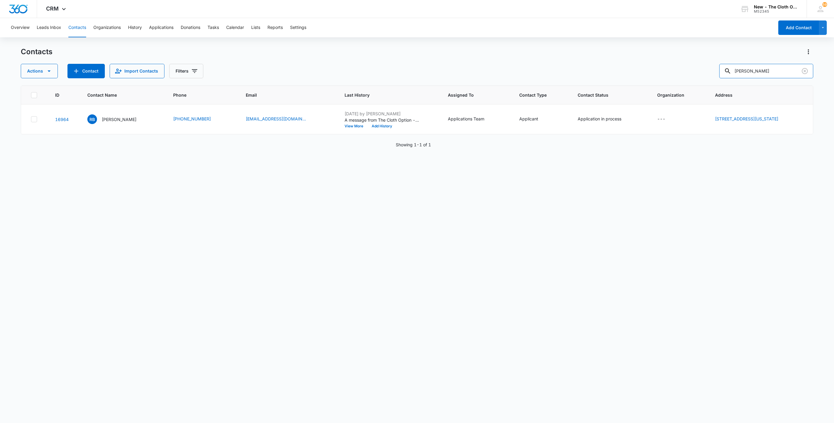
drag, startPoint x: 792, startPoint y: 75, endPoint x: 625, endPoint y: 83, distance: 167.9
click at [627, 83] on div "Contacts Actions Contact Import Contacts Filters [PERSON_NAME] ID Contact Name …" at bounding box center [417, 235] width 792 height 376
type input "[PERSON_NAME]"
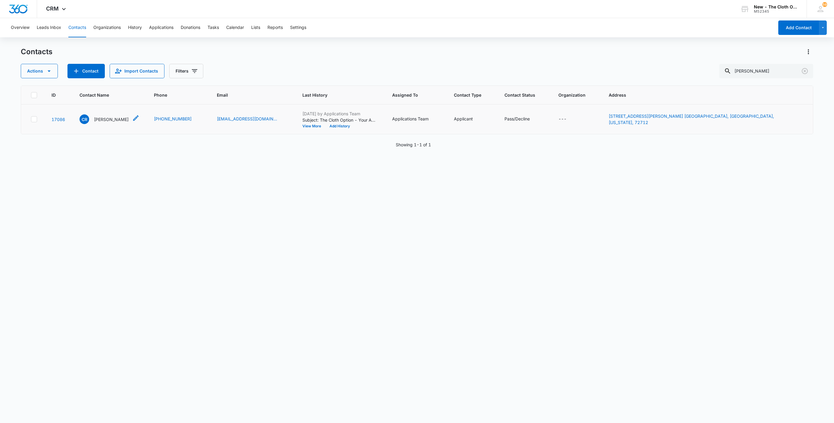
click at [115, 120] on p "[PERSON_NAME]" at bounding box center [111, 119] width 35 height 6
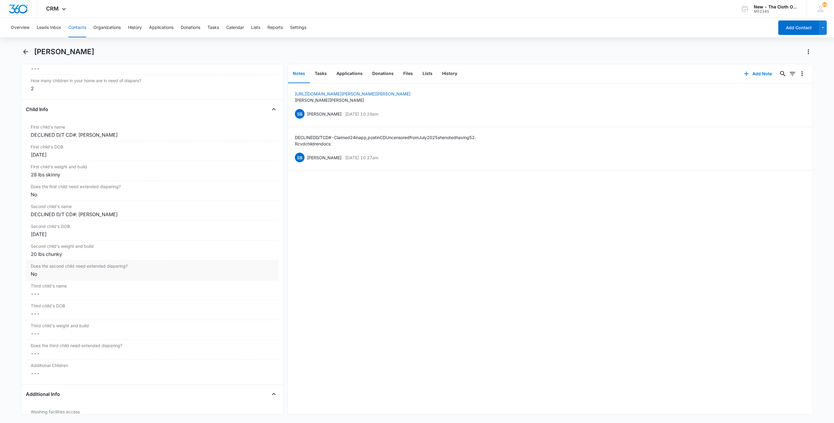
scroll to position [678, 0]
click at [358, 280] on div "[URL][DOMAIN_NAME][PERSON_NAME][PERSON_NAME] [PERSON_NAME] SB [PERSON_NAME] [DA…" at bounding box center [550, 248] width 525 height 331
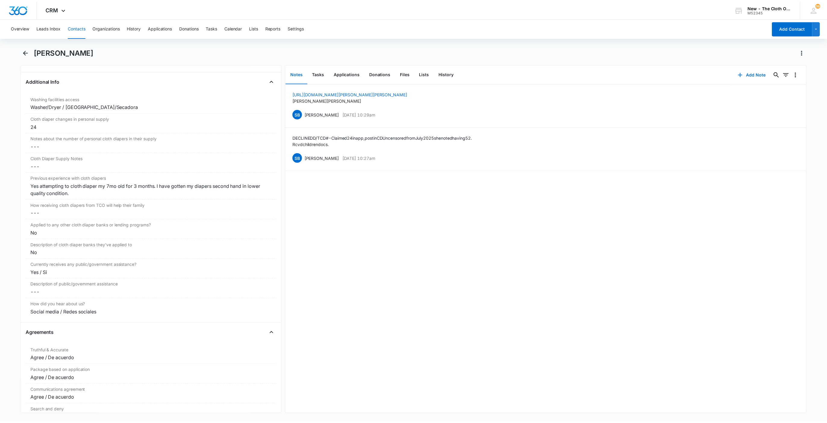
scroll to position [1039, 0]
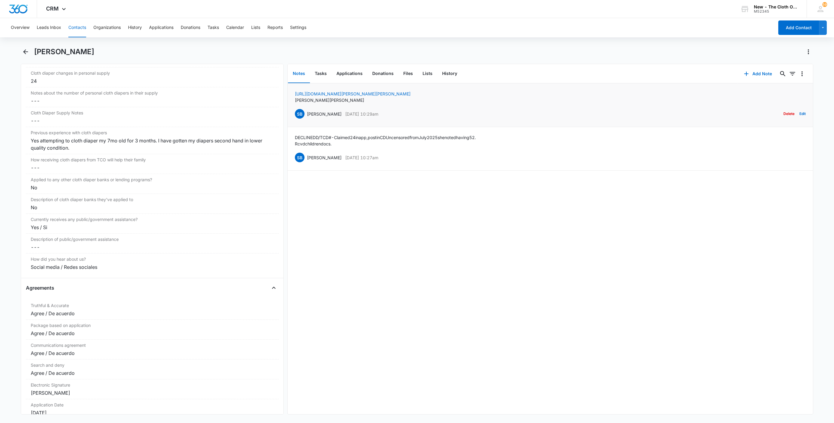
click at [314, 100] on p "[PERSON_NAME]" at bounding box center [353, 100] width 116 height 6
copy p "[PERSON_NAME]"
click at [43, 28] on button "Leads Inbox" at bounding box center [49, 27] width 24 height 19
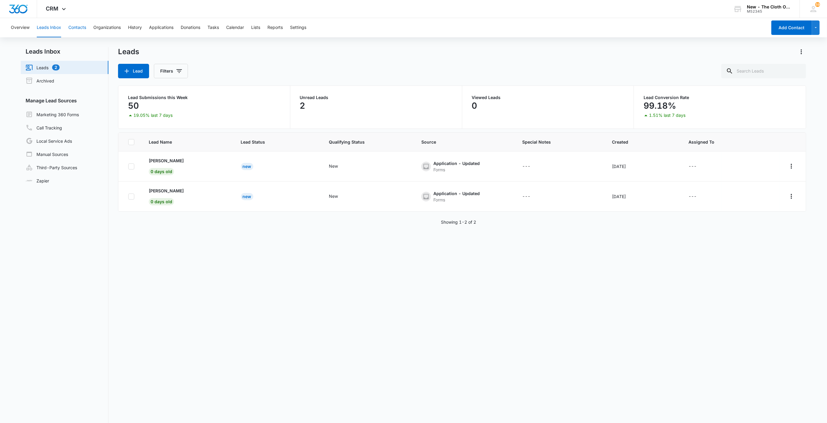
click at [70, 23] on button "Contacts" at bounding box center [77, 27] width 18 height 19
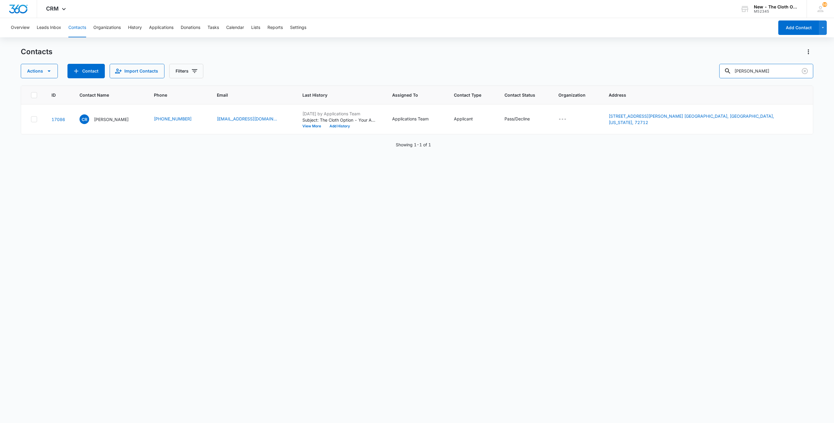
drag, startPoint x: 770, startPoint y: 74, endPoint x: 674, endPoint y: 80, distance: 96.6
click at [683, 75] on div "Actions Contact Import Contacts Filters [PERSON_NAME]" at bounding box center [417, 71] width 792 height 14
paste input "[PERSON_NAME]"
type input "[PERSON_NAME]"
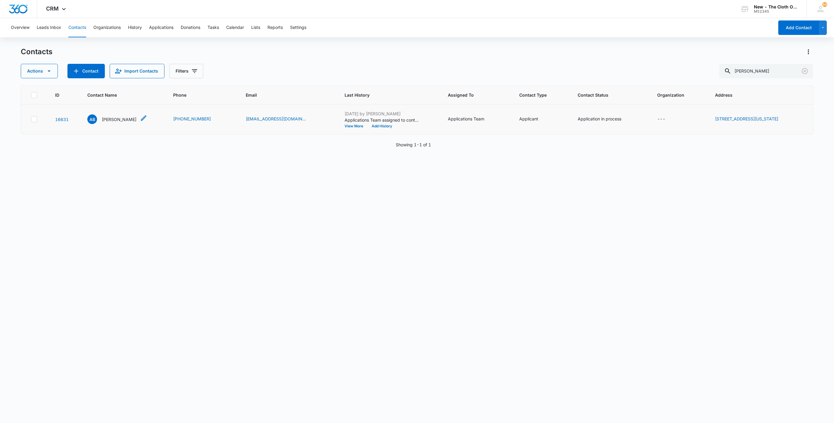
click at [113, 117] on p "[PERSON_NAME]" at bounding box center [119, 119] width 35 height 6
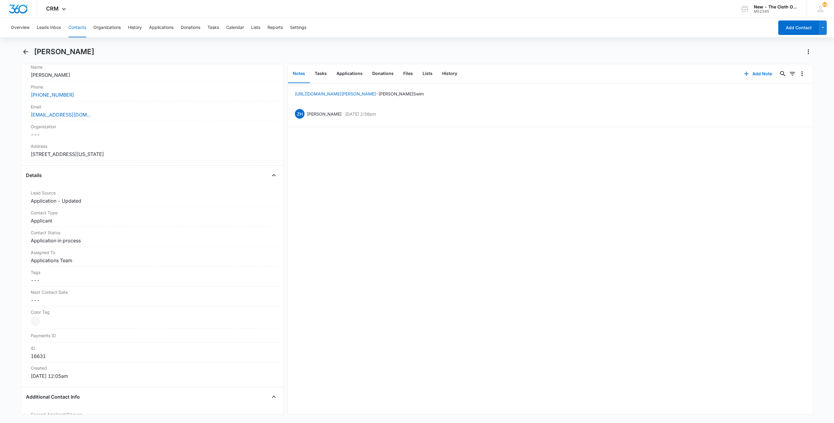
scroll to position [136, 0]
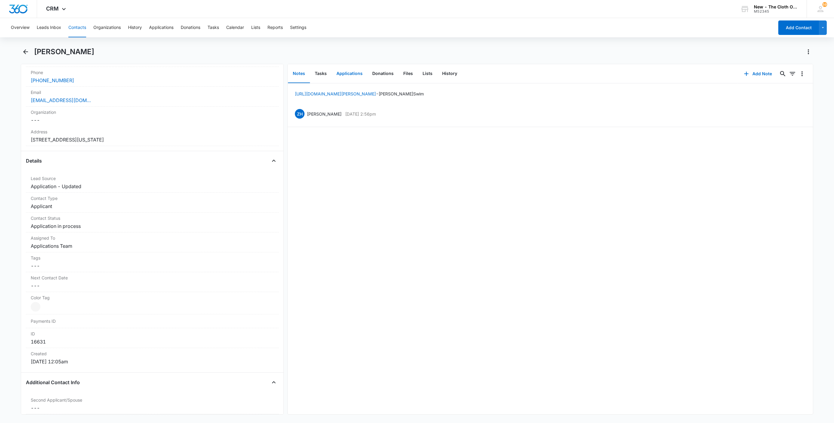
click at [344, 73] on button "Applications" at bounding box center [350, 73] width 36 height 19
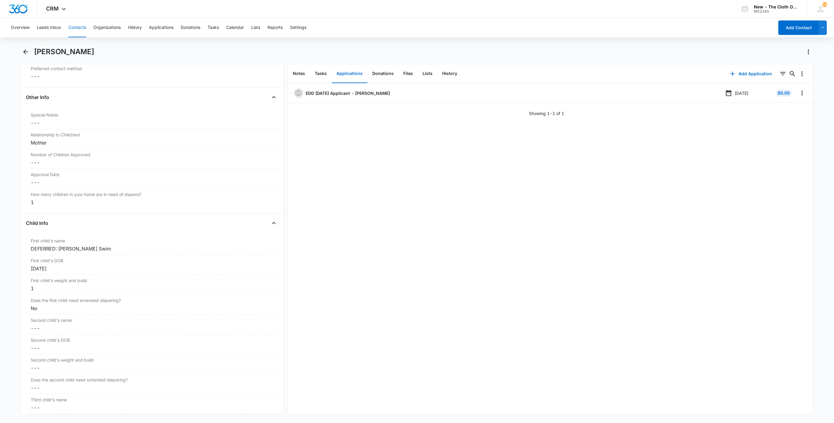
scroll to position [587, 0]
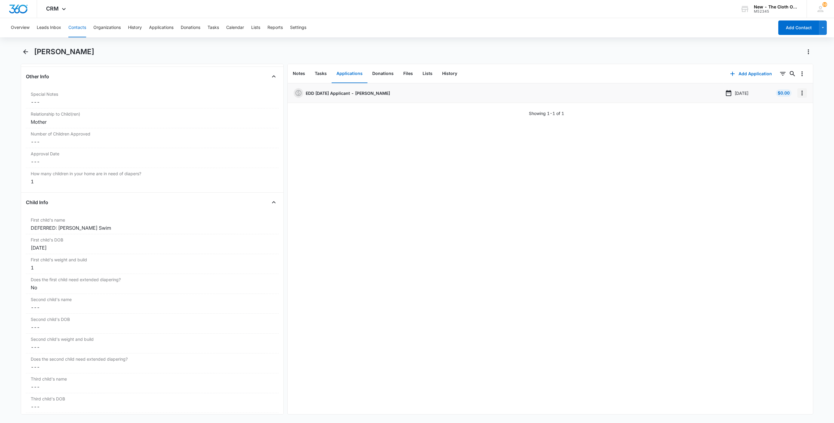
click at [802, 94] on icon "Overflow Menu" at bounding box center [802, 93] width 1 height 5
click at [790, 109] on button "Edit" at bounding box center [783, 109] width 34 height 9
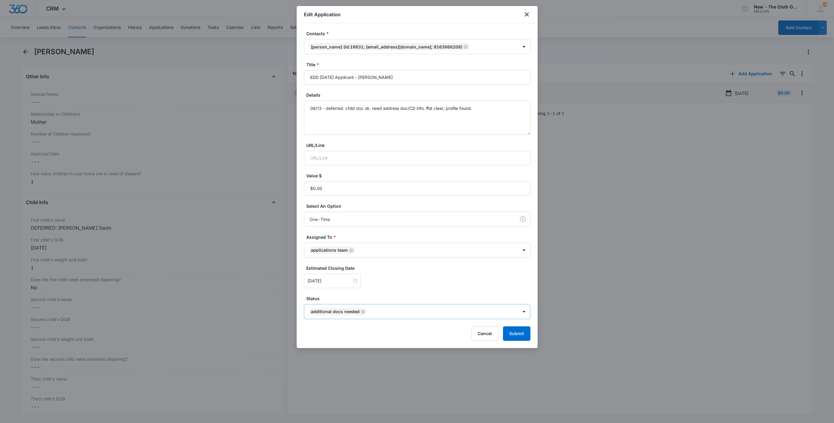
click at [361, 312] on icon "Remove Additional Docs Needed" at bounding box center [363, 312] width 4 height 5
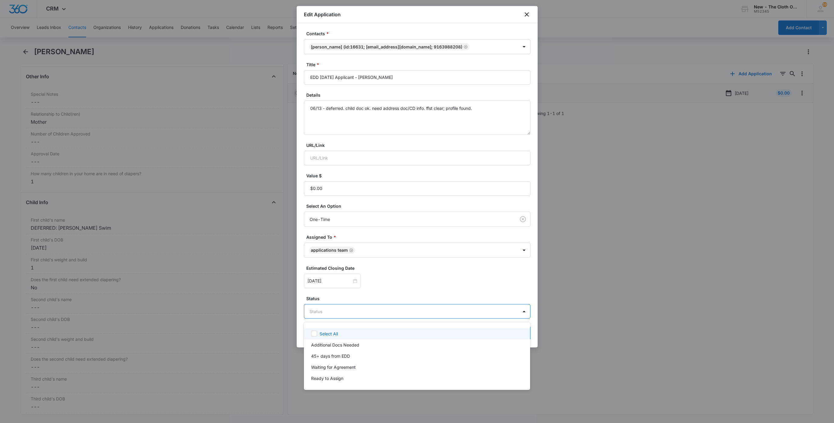
click at [360, 312] on body "CRM Apps Reputation Websites Forms CRM Email Social Shop Payments POS Ads Intel…" at bounding box center [417, 211] width 834 height 423
click at [353, 357] on div "45+ days from EDD" at bounding box center [416, 356] width 211 height 6
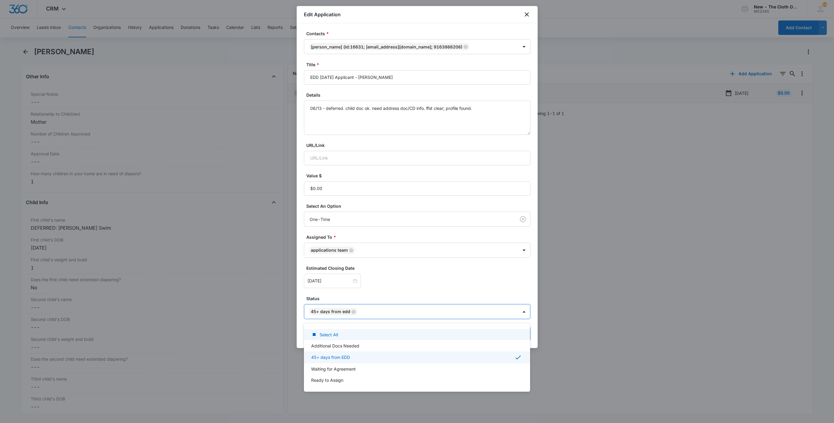
click at [415, 276] on div at bounding box center [417, 211] width 834 height 423
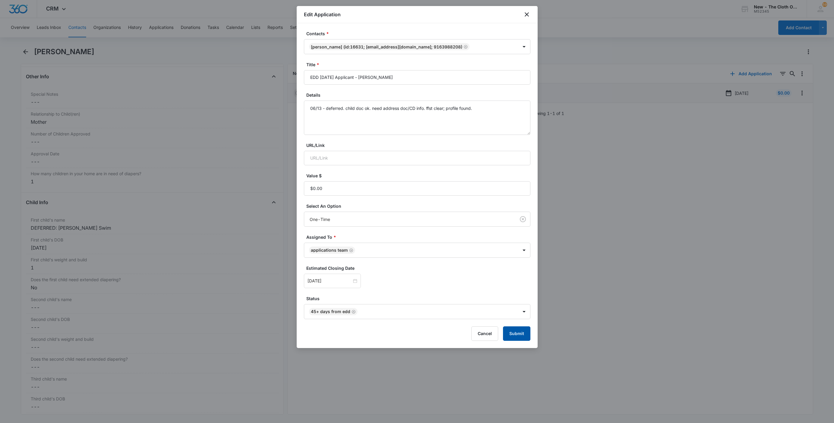
click at [520, 336] on button "Submit" at bounding box center [516, 334] width 27 height 14
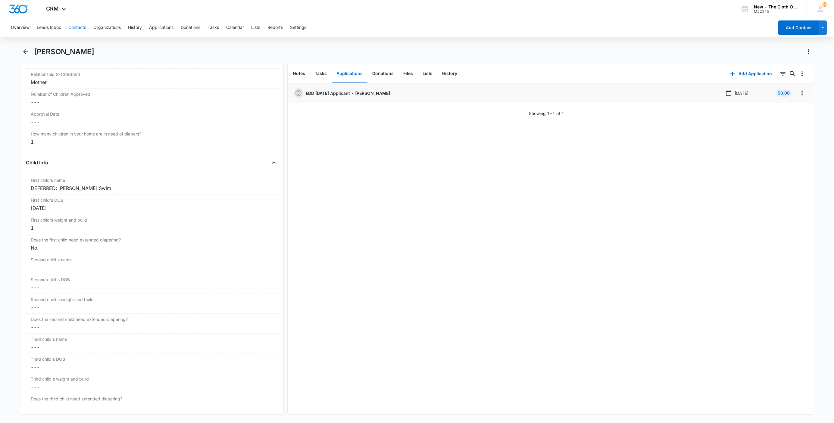
scroll to position [658, 0]
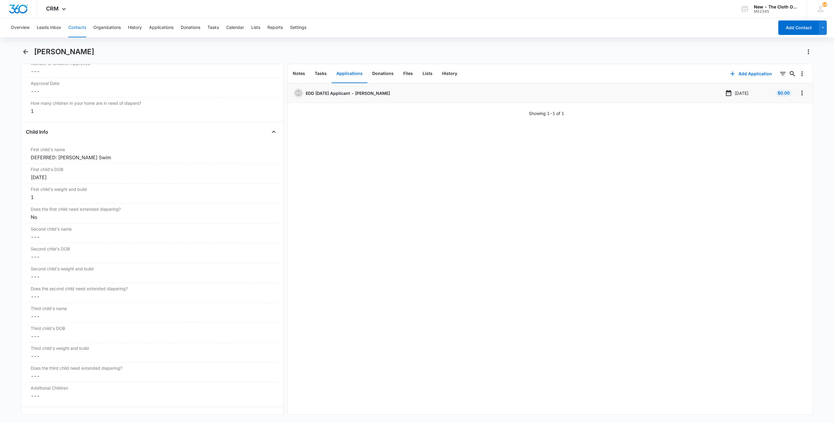
click at [81, 31] on button "Contacts" at bounding box center [77, 27] width 18 height 19
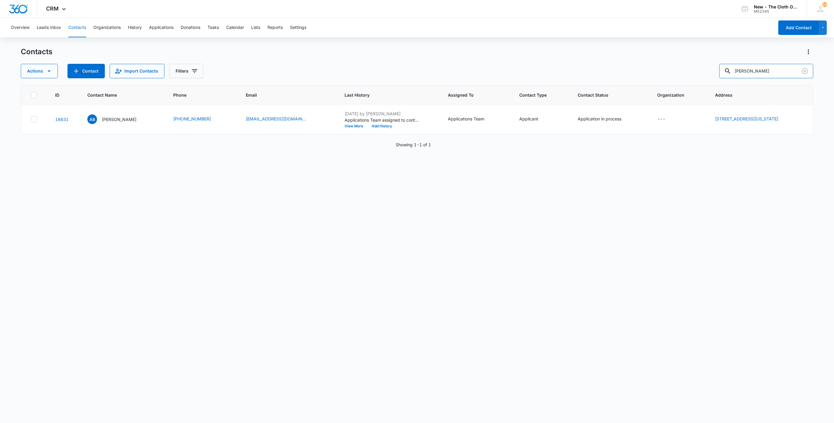
drag, startPoint x: 729, startPoint y: 80, endPoint x: 666, endPoint y: 83, distance: 63.4
click at [668, 83] on div "Contacts Actions Contact Import Contacts Filters [PERSON_NAME] ID Contact Name …" at bounding box center [417, 235] width 792 height 376
paste input "Que documentos necesito enviar"
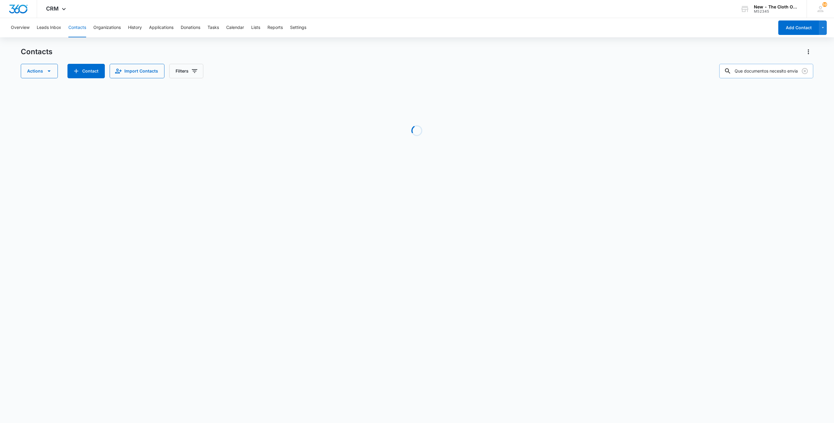
click at [753, 70] on input "Que documentos necesito enviar" at bounding box center [766, 71] width 94 height 14
paste input "[EMAIL_ADDRESS][DOMAIN_NAME]"
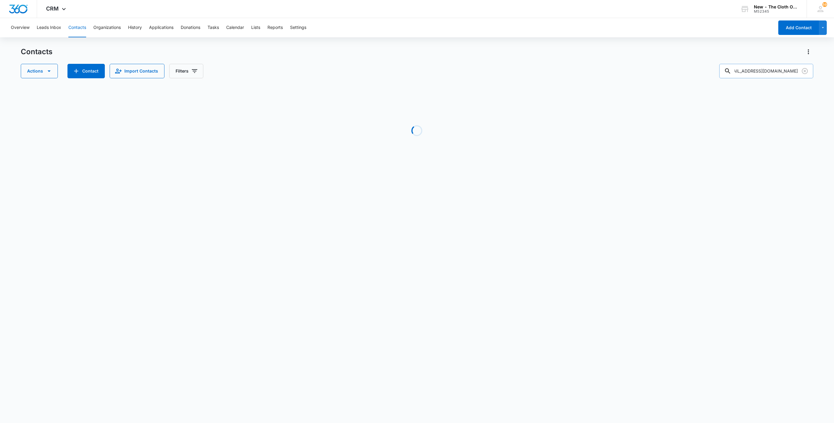
type input "[EMAIL_ADDRESS][DOMAIN_NAME]"
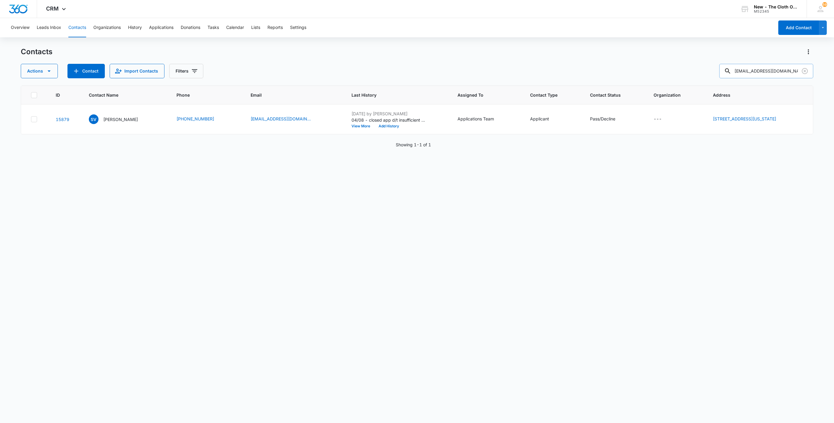
click at [742, 65] on input "[EMAIL_ADDRESS][DOMAIN_NAME]" at bounding box center [766, 71] width 94 height 14
click at [743, 65] on input "[EMAIL_ADDRESS][DOMAIN_NAME]" at bounding box center [766, 71] width 94 height 14
type input "dortelus"
click at [111, 120] on p "[PERSON_NAME]" at bounding box center [120, 119] width 35 height 6
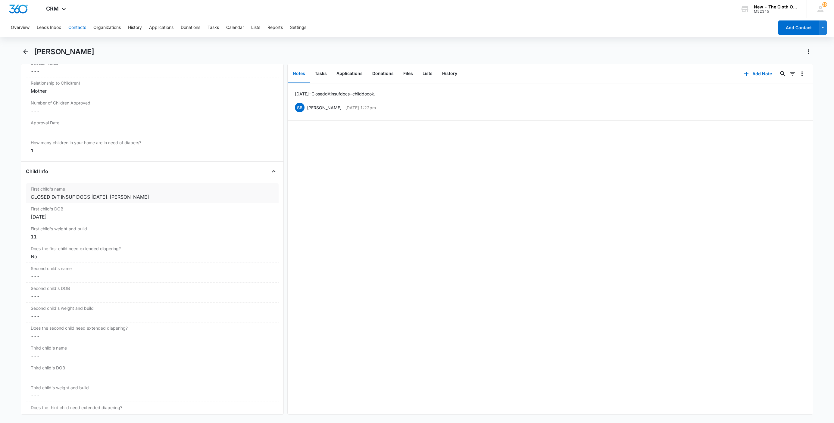
scroll to position [633, 0]
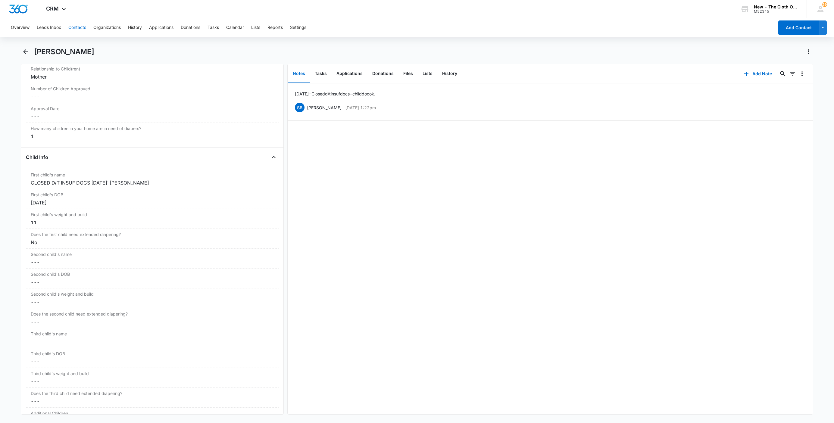
click at [77, 26] on button "Contacts" at bounding box center [77, 27] width 18 height 19
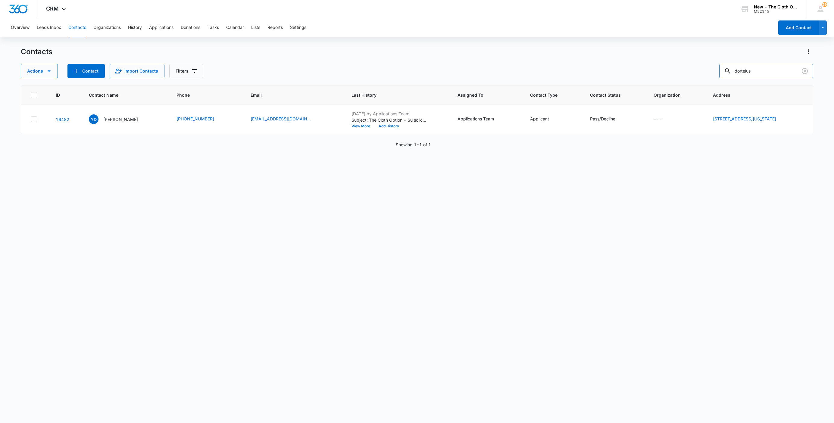
drag, startPoint x: 769, startPoint y: 75, endPoint x: 650, endPoint y: 76, distance: 119.3
click at [666, 78] on div "Actions Contact Import Contacts Filters dortelus" at bounding box center [417, 71] width 792 height 14
paste input "[PERSON_NAME]"
type input "[PERSON_NAME]"
drag, startPoint x: 112, startPoint y: 120, endPoint x: 98, endPoint y: 124, distance: 14.9
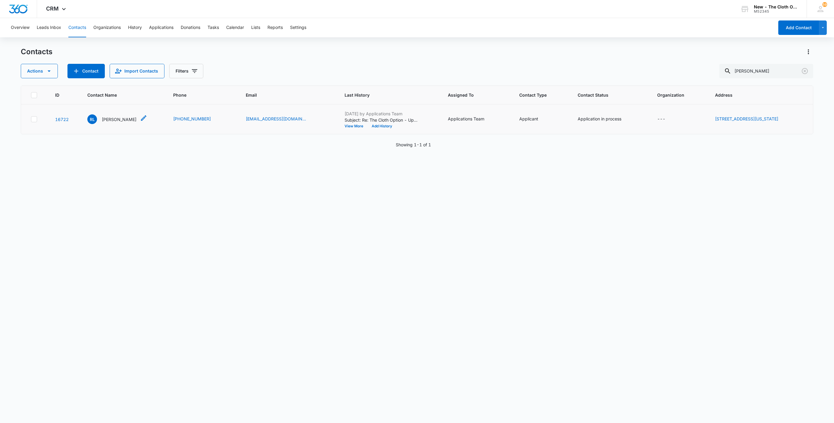
click at [112, 120] on p "[PERSON_NAME]" at bounding box center [119, 119] width 35 height 6
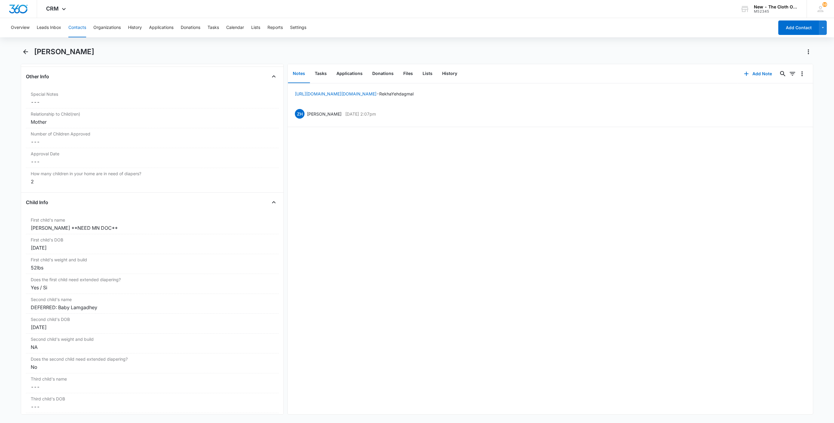
scroll to position [633, 0]
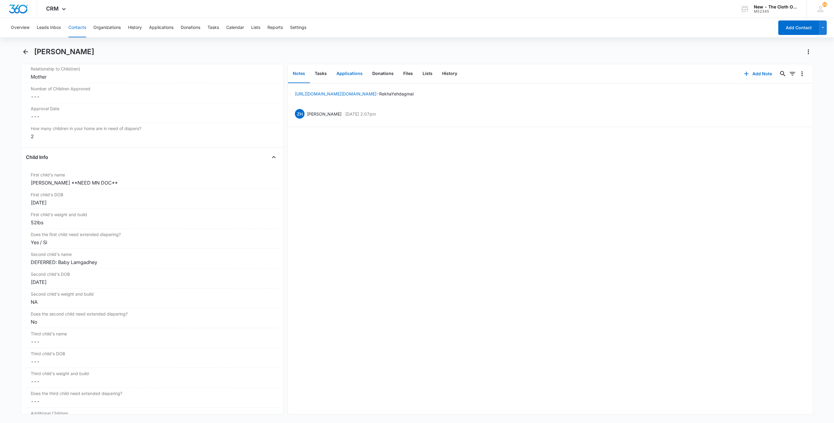
click at [350, 79] on button "Applications" at bounding box center [350, 73] width 36 height 19
click at [799, 114] on icon "Overflow Menu" at bounding box center [802, 112] width 7 height 7
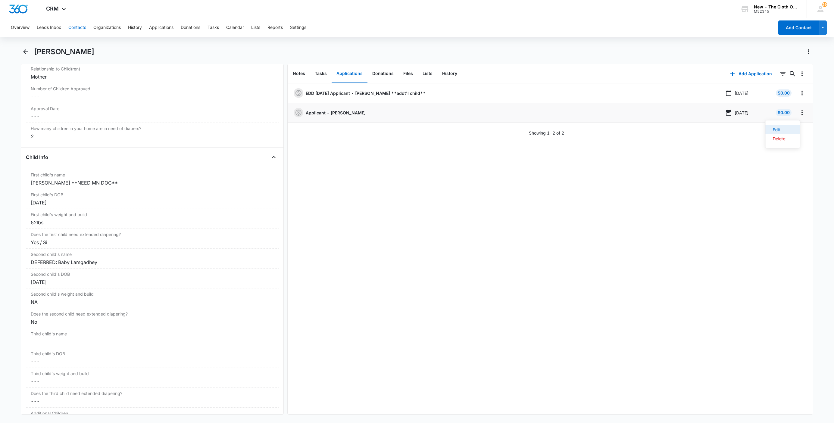
click at [795, 130] on button "Edit" at bounding box center [783, 129] width 34 height 9
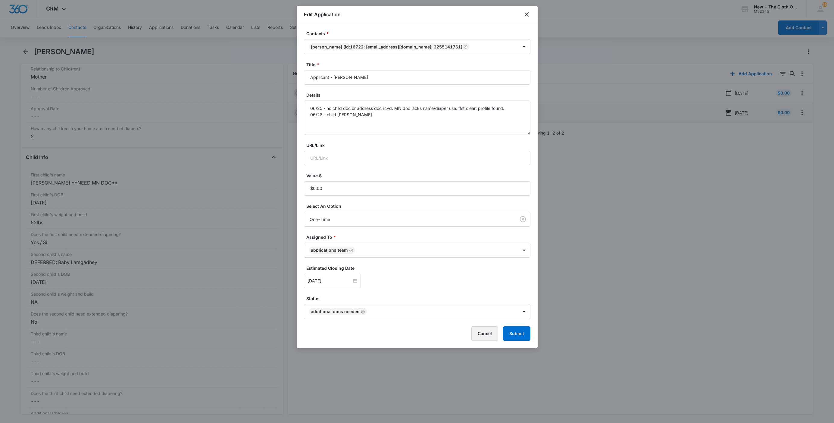
click at [482, 331] on button "Cancel" at bounding box center [484, 334] width 27 height 14
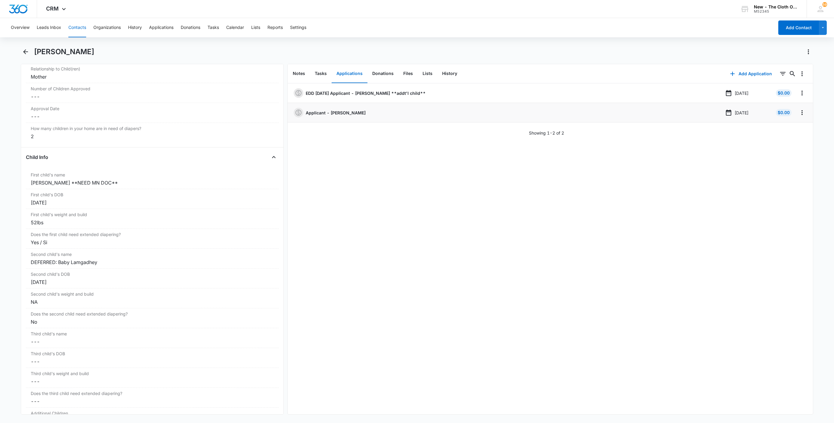
click at [56, 51] on h1 "[PERSON_NAME]" at bounding box center [64, 51] width 60 height 9
copy div "[PERSON_NAME] Remove"
drag, startPoint x: 300, startPoint y: 72, endPoint x: 348, endPoint y: 78, distance: 48.2
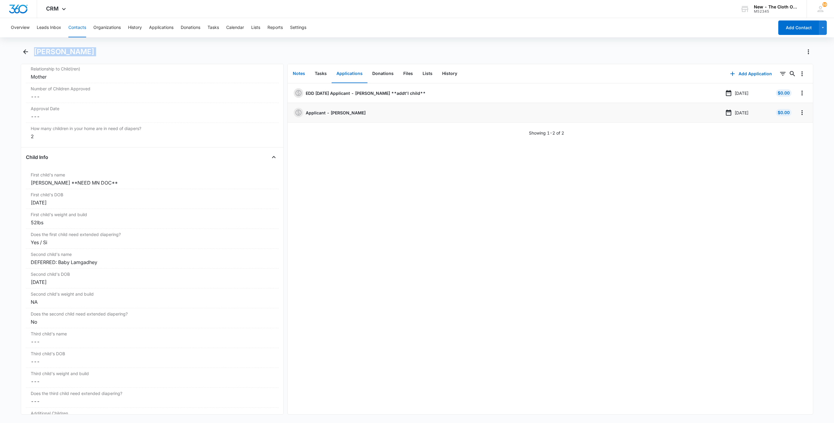
click at [300, 72] on button "Notes" at bounding box center [299, 73] width 22 height 19
click at [753, 74] on button "Add Note" at bounding box center [758, 74] width 40 height 14
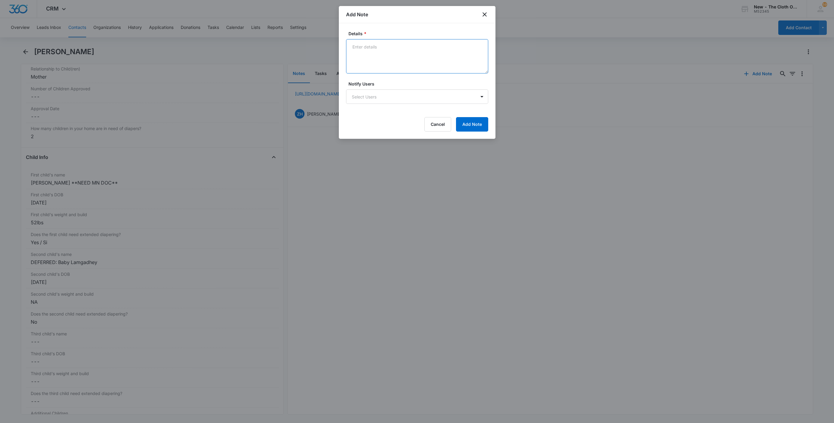
click at [390, 60] on textarea "Details *" at bounding box center [417, 56] width 142 height 34
click at [349, 45] on textarea "Closed app for Reyan d/t insuf docs - need address doc and MN doc." at bounding box center [417, 56] width 142 height 34
drag, startPoint x: 394, startPoint y: 54, endPoint x: 318, endPoint y: 37, distance: 77.8
click at [318, 37] on body "CRM Apps Reputation Websites Forms CRM Email Social Shop Payments POS Ads Intel…" at bounding box center [417, 211] width 834 height 423
type textarea "[DATE] - Closed app for Reyan d/t insuf docs - need address doc and MN doc."
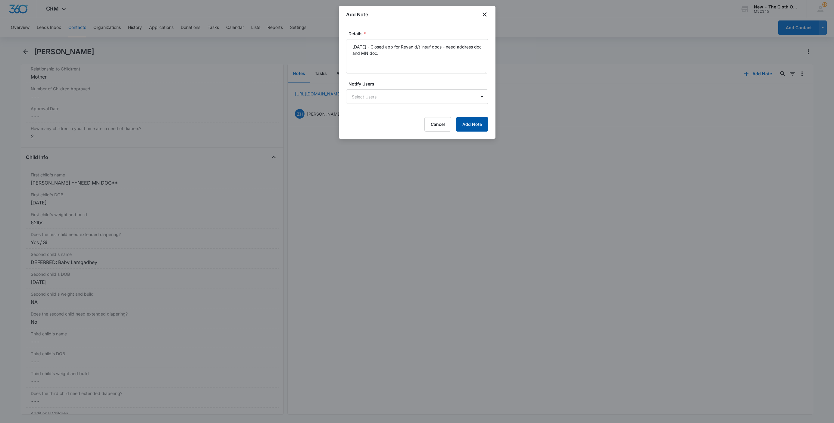
click at [471, 126] on button "Add Note" at bounding box center [472, 124] width 32 height 14
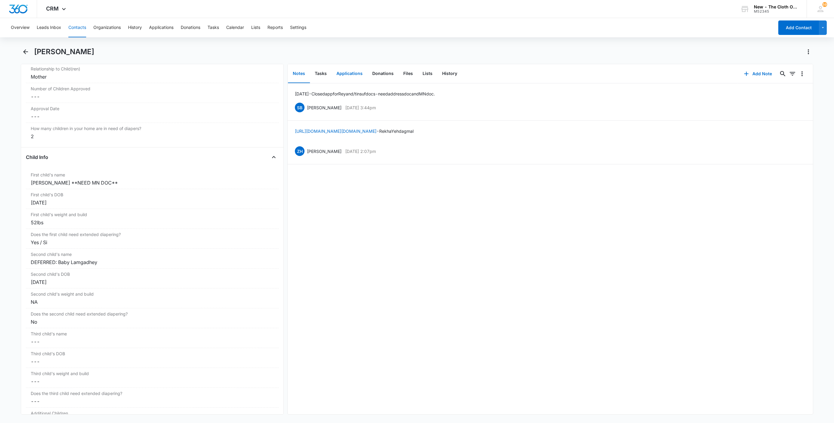
drag, startPoint x: 343, startPoint y: 77, endPoint x: 338, endPoint y: 75, distance: 5.7
click at [344, 77] on button "Applications" at bounding box center [350, 73] width 36 height 19
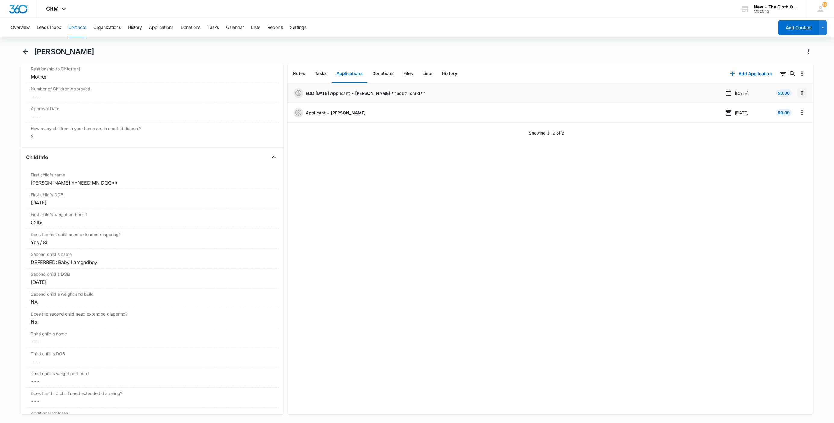
click at [799, 97] on icon "Overflow Menu" at bounding box center [802, 92] width 7 height 7
click at [793, 112] on button "Edit" at bounding box center [783, 109] width 34 height 9
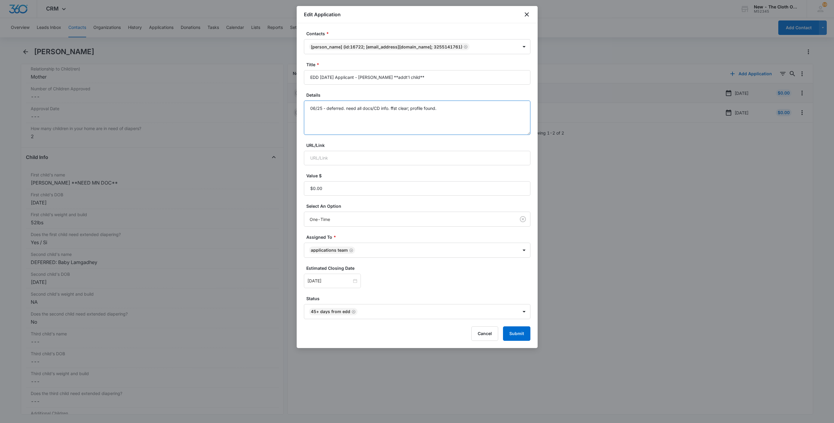
click at [493, 114] on textarea "06/25 - deferred. need all docs/CD info. ffst clear; profile found." at bounding box center [417, 118] width 227 height 34
paste textarea "[DATE] - Closed app for Reyan d/t insuf docs - need address doc and MN doc."
type textarea "06/25 - deferred. need all docs/CD info. ffst clear; profile found. [DATE] - Cl…"
click at [520, 337] on button "Submit" at bounding box center [516, 334] width 27 height 14
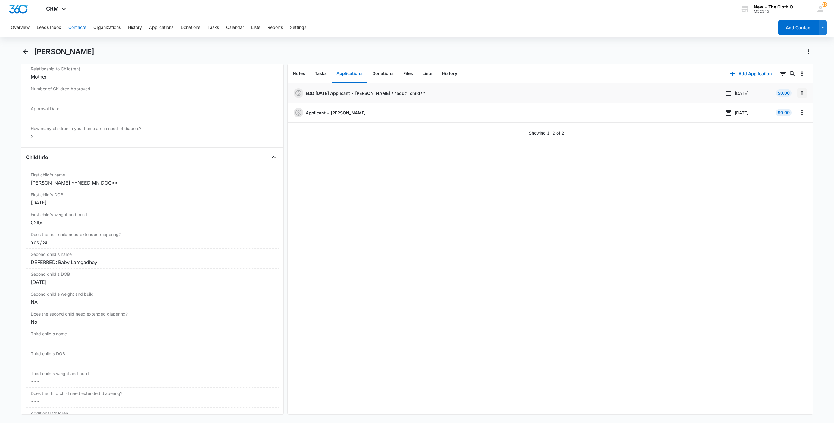
click at [802, 95] on icon "Overflow Menu" at bounding box center [802, 93] width 1 height 5
click at [793, 109] on button "Edit" at bounding box center [783, 109] width 34 height 9
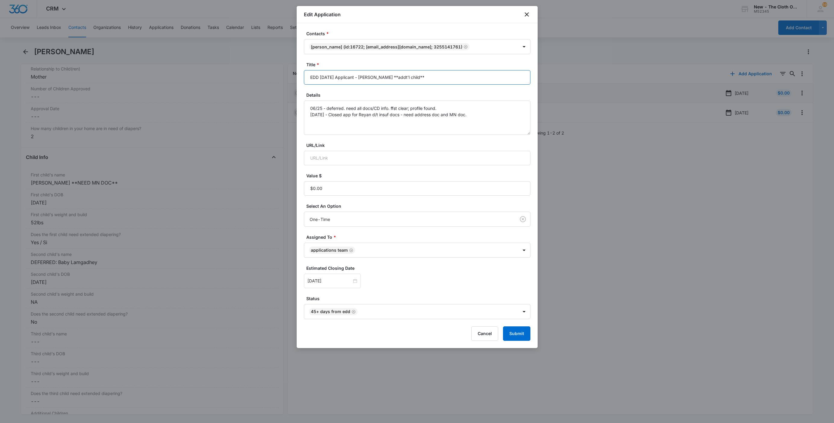
drag, startPoint x: 404, startPoint y: 78, endPoint x: 514, endPoint y: 87, distance: 110.6
click at [509, 87] on form "Contacts * [PERSON_NAME] (ID:16722; [EMAIL_ADDRESS][DOMAIN_NAME]; 3255141761) T…" at bounding box center [417, 185] width 227 height 311
type input "EDD [DATE] Applicant - [PERSON_NAME]"
click at [519, 330] on button "Submit" at bounding box center [516, 334] width 27 height 14
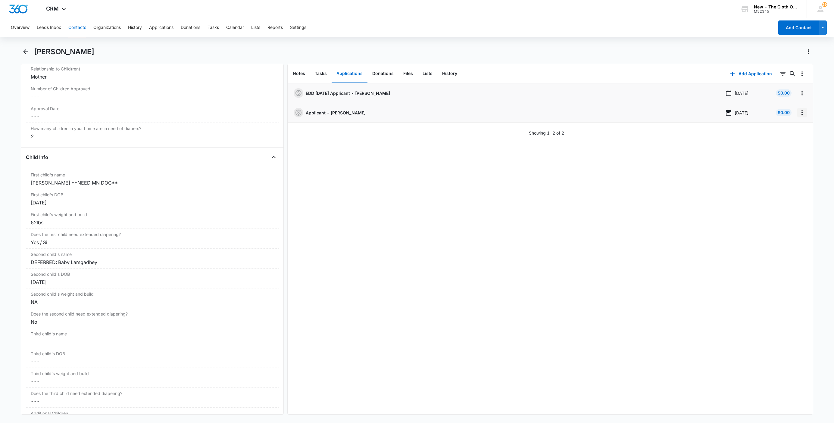
click at [799, 111] on icon "Overflow Menu" at bounding box center [802, 112] width 7 height 7
click at [792, 130] on button "Edit" at bounding box center [783, 129] width 34 height 9
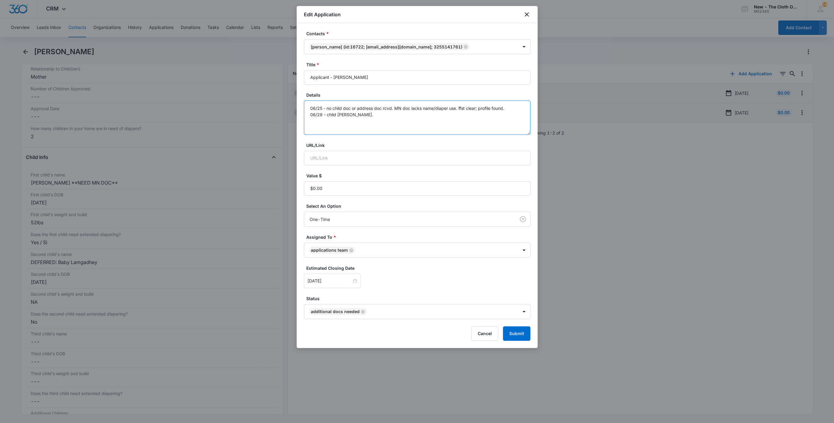
click at [484, 122] on textarea "06/25 - no child doc or address doc rcvd. MN doc lacks name/diaper use. ffst cl…" at bounding box center [417, 118] width 227 height 34
paste textarea "[DATE] - Closed app for Reyan d/t insuf docs - need address doc and MN doc."
type textarea "06/25 - no child doc or address doc rcvd. MN doc lacks name/diaper use. ffst cl…"
click at [521, 341] on button "Submit" at bounding box center [516, 334] width 27 height 14
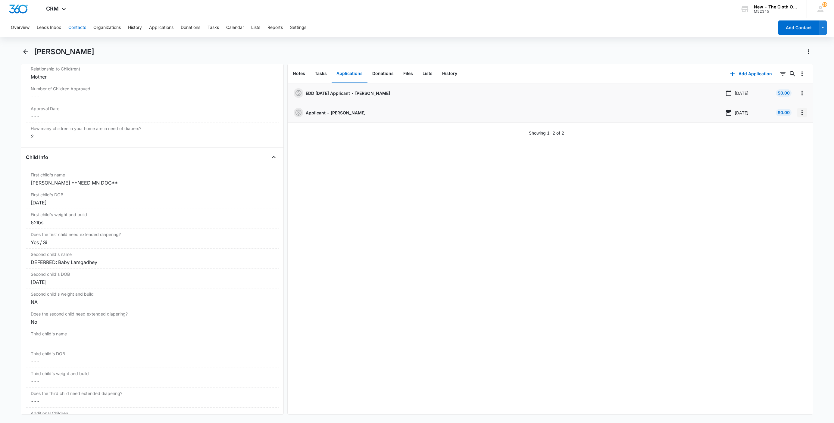
click at [799, 115] on icon "Overflow Menu" at bounding box center [802, 112] width 7 height 7
click at [791, 139] on button "Delete" at bounding box center [783, 138] width 34 height 9
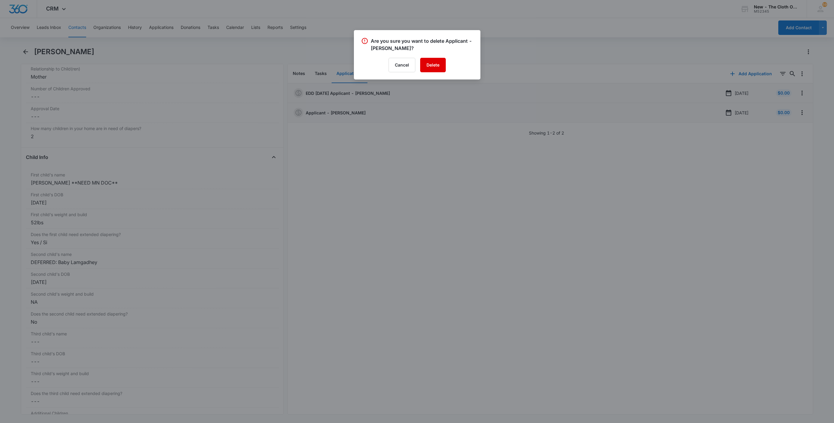
click at [431, 72] on button "Delete" at bounding box center [433, 65] width 26 height 14
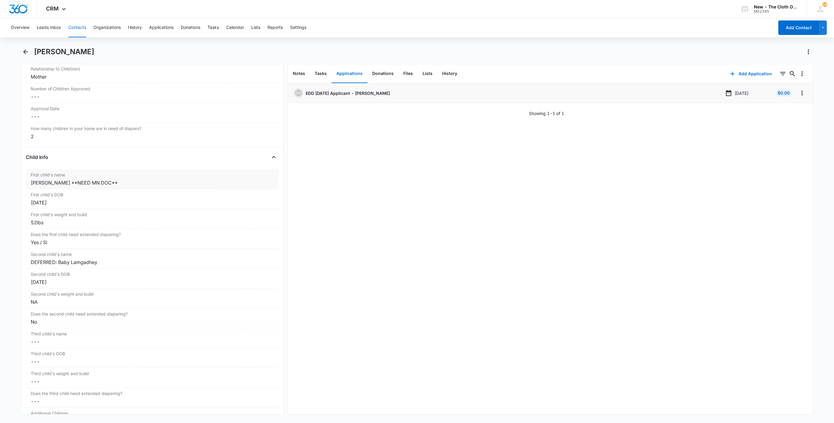
drag, startPoint x: 59, startPoint y: 189, endPoint x: 53, endPoint y: 183, distance: 8.5
click at [60, 186] on div "[PERSON_NAME] **NEED MN DOC**" at bounding box center [152, 182] width 243 height 7
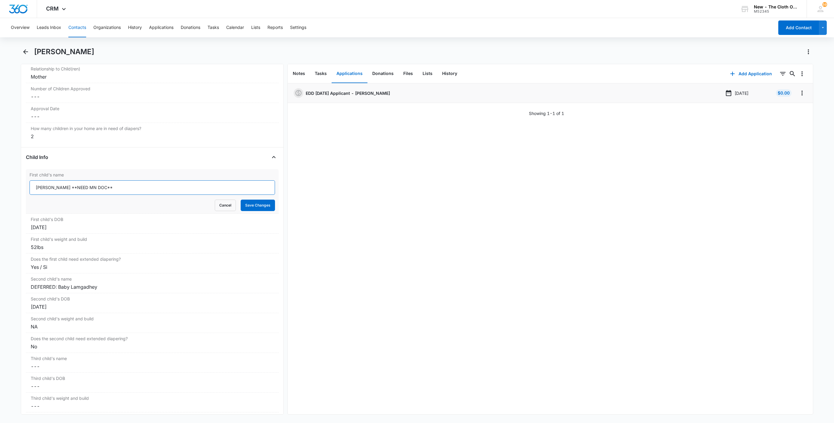
click at [31, 192] on input "[PERSON_NAME] **NEED MN DOC**" at bounding box center [152, 187] width 245 height 14
paste input "CLOSED D/T INSUF DOCS [DATE]:"
type input "CLOSED D/T INSUF DOCS [DATE]: [PERSON_NAME] **NEED MN DOC**"
click at [255, 211] on button "Save Changes" at bounding box center [258, 205] width 34 height 11
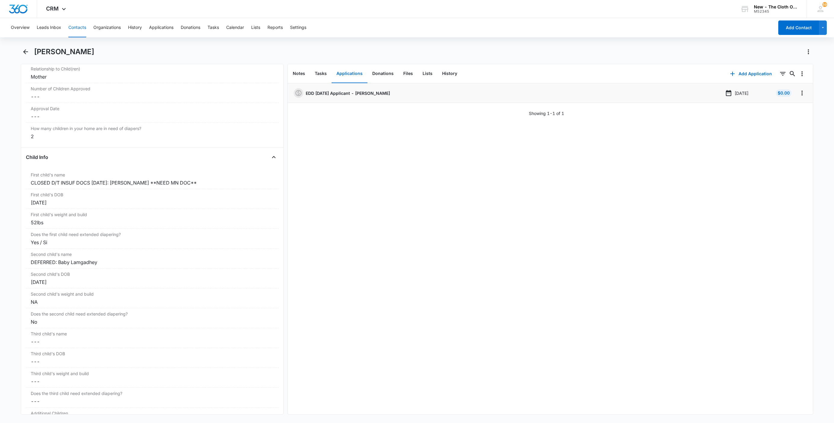
click at [79, 27] on button "Contacts" at bounding box center [77, 27] width 18 height 19
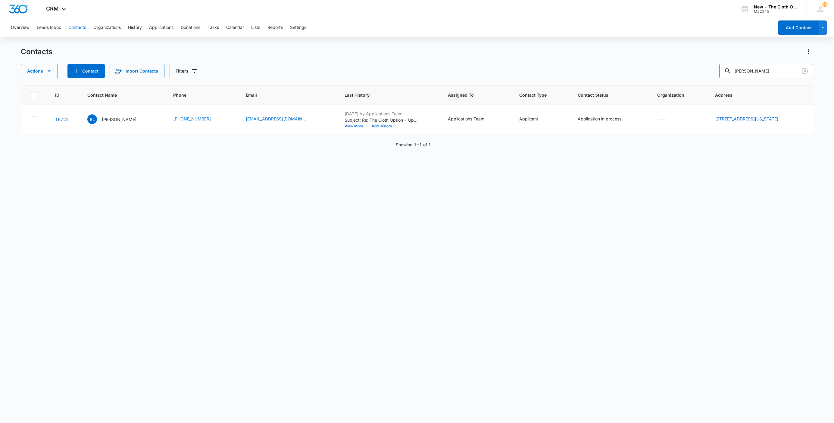
drag, startPoint x: 782, startPoint y: 72, endPoint x: 672, endPoint y: 70, distance: 110.0
click at [679, 69] on div "Actions Contact Import Contacts Filters [PERSON_NAME]" at bounding box center [417, 71] width 792 height 14
paste input "[PERSON_NAME]"
type input "[PERSON_NAME]"
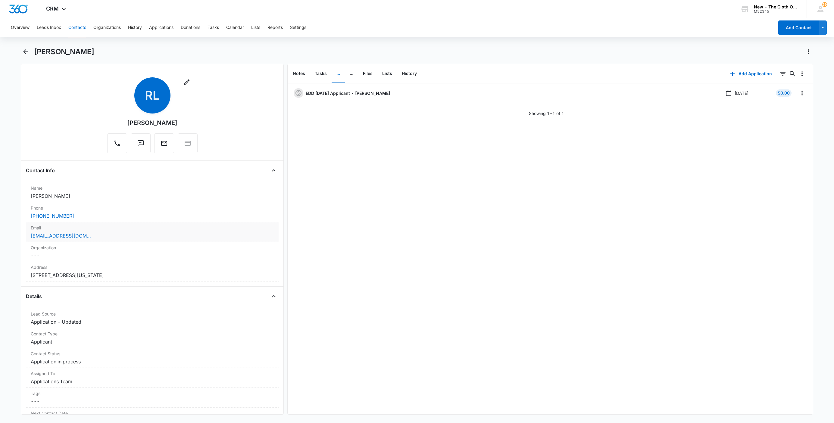
click at [118, 239] on div "[EMAIL_ADDRESS][DOMAIN_NAME]" at bounding box center [152, 235] width 243 height 7
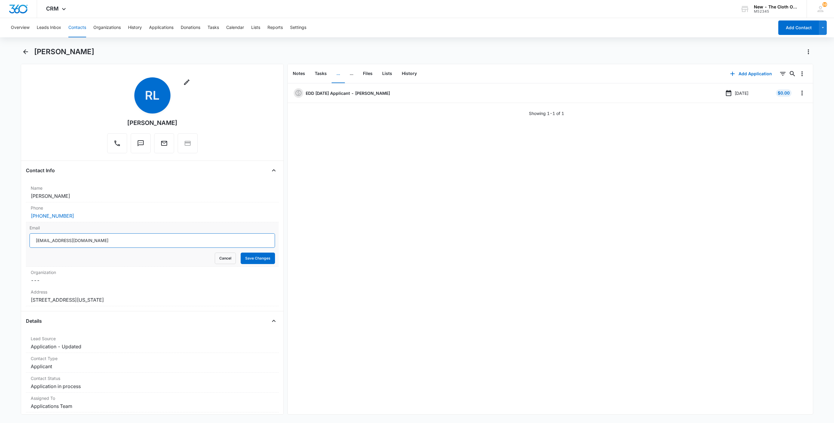
click at [132, 243] on input "[EMAIL_ADDRESS][DOMAIN_NAME]" at bounding box center [152, 240] width 245 height 14
click at [132, 244] on input "[EMAIL_ADDRESS][DOMAIN_NAME]" at bounding box center [152, 240] width 245 height 14
click at [215, 258] on button "Cancel" at bounding box center [225, 258] width 21 height 11
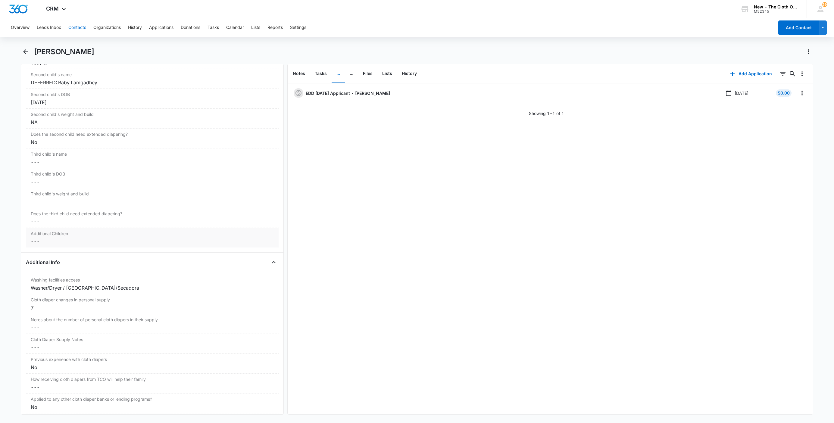
scroll to position [813, 0]
click at [73, 29] on button "Contacts" at bounding box center [77, 27] width 18 height 19
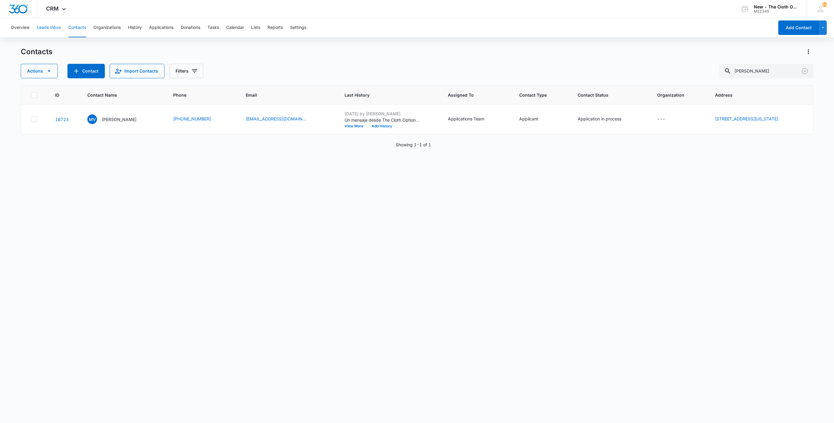
click at [52, 29] on button "Leads Inbox" at bounding box center [49, 27] width 24 height 19
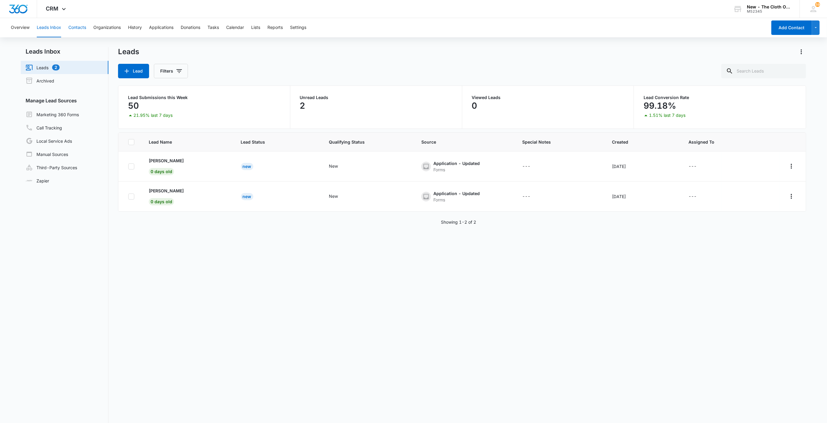
click at [79, 25] on button "Contacts" at bounding box center [77, 27] width 18 height 19
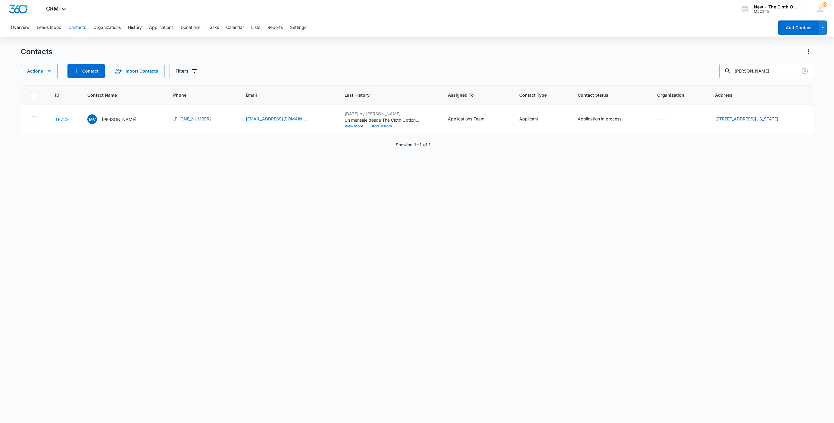
click at [770, 68] on input "[PERSON_NAME]" at bounding box center [766, 71] width 94 height 14
click at [127, 119] on p "[PERSON_NAME]" at bounding box center [119, 119] width 35 height 6
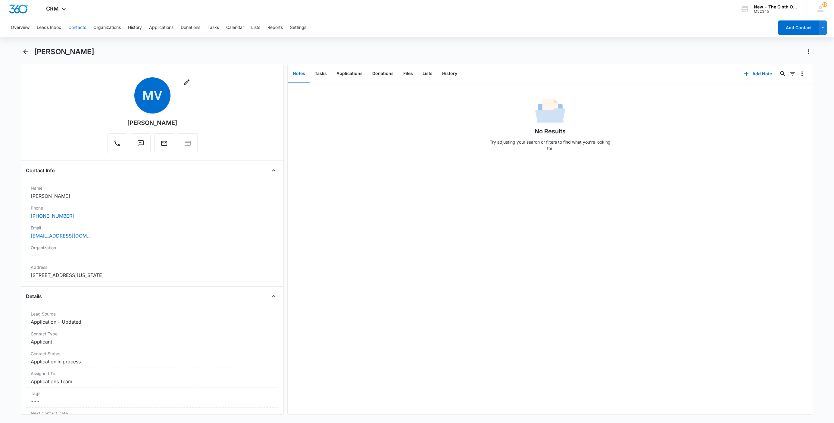
click at [83, 50] on h1 "[PERSON_NAME]" at bounding box center [64, 51] width 60 height 9
copy div "[PERSON_NAME] Remove"
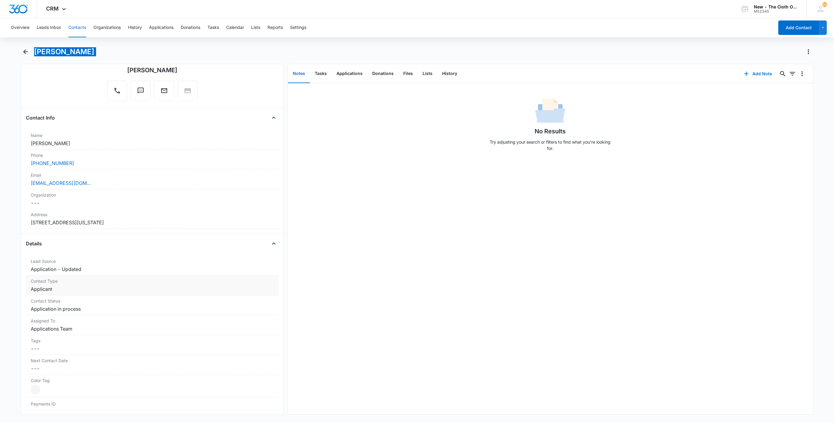
scroll to position [136, 0]
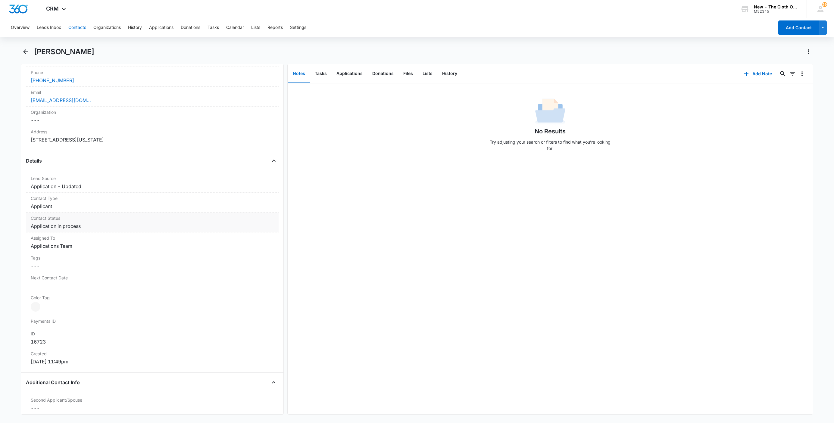
click at [94, 231] on div "Contact Status Cancel Save Changes Application in process" at bounding box center [152, 223] width 253 height 20
click at [84, 233] on icon "Remove Application in process" at bounding box center [86, 232] width 4 height 4
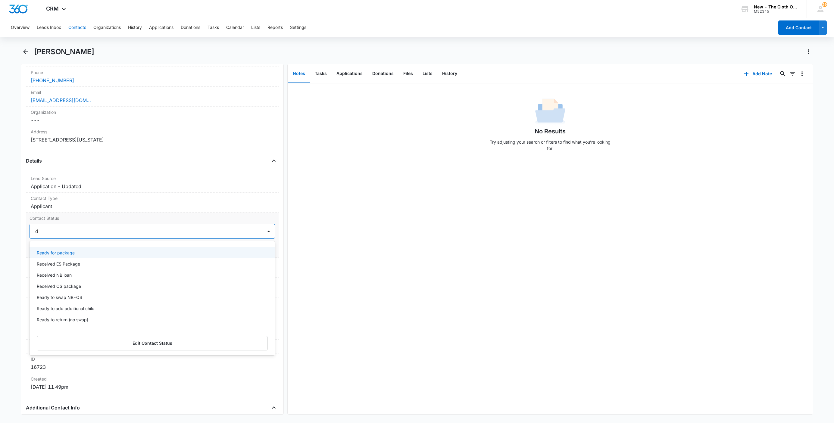
type input "de"
click at [73, 256] on div "Pass/Decline" at bounding box center [152, 253] width 230 height 6
click at [109, 231] on div at bounding box center [163, 231] width 183 height 8
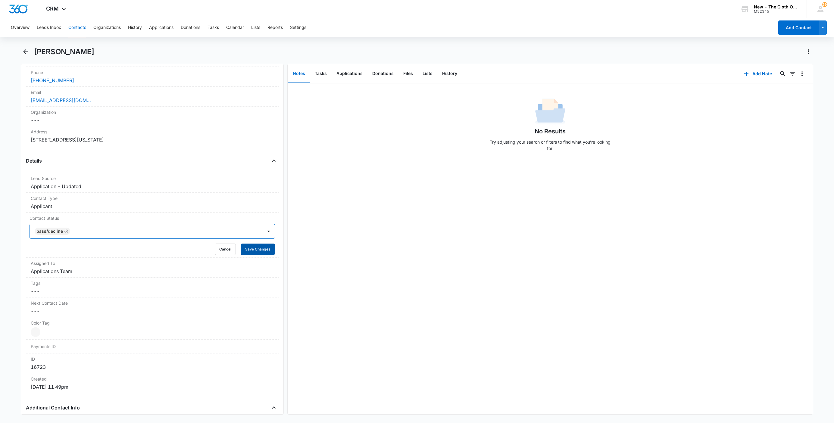
click at [261, 255] on button "Save Changes" at bounding box center [258, 249] width 34 height 11
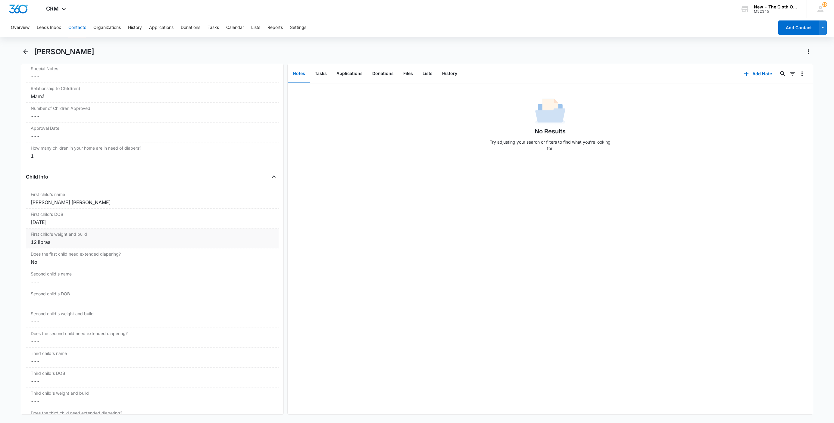
scroll to position [633, 0]
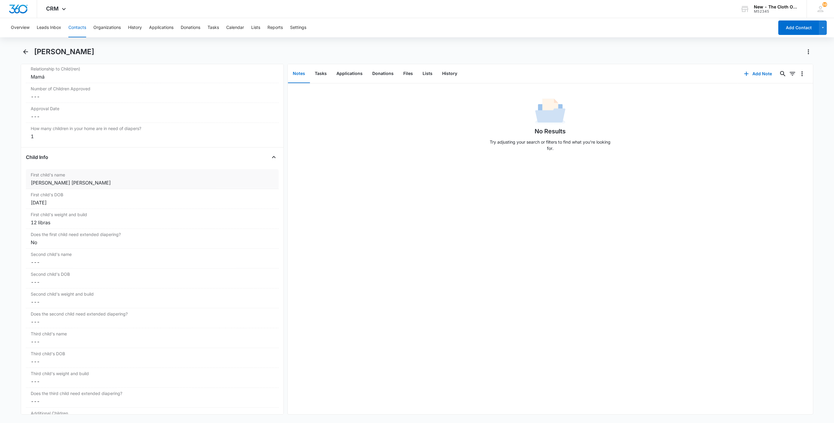
click at [34, 184] on div "[PERSON_NAME] [PERSON_NAME]" at bounding box center [152, 182] width 243 height 7
click at [33, 188] on input "[PERSON_NAME] [PERSON_NAME]" at bounding box center [152, 187] width 245 height 14
paste input "CLOSED D/T INSUF DOCS [DATE]:"
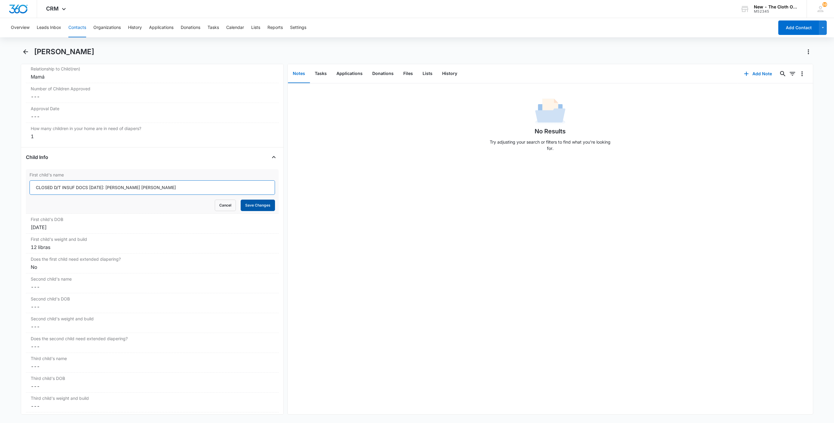
type input "CLOSED D/T INSUF DOCS [DATE]: [PERSON_NAME] [PERSON_NAME]"
click at [259, 211] on button "Save Changes" at bounding box center [258, 205] width 34 height 11
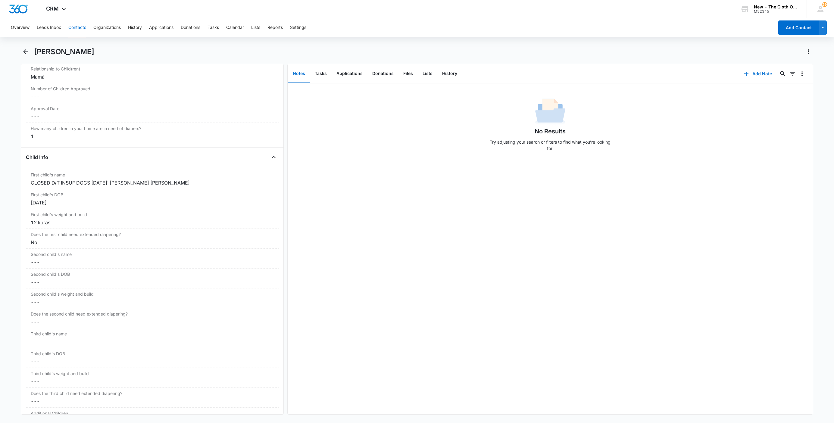
click at [754, 70] on button "Add Note" at bounding box center [758, 74] width 40 height 14
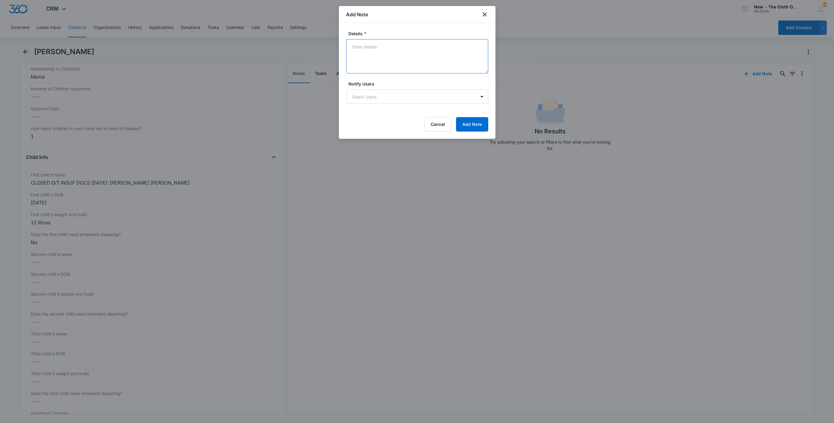
click at [426, 61] on textarea "Details *" at bounding box center [417, 56] width 142 height 34
paste textarea "[DATE] - Closed d/t insuf docs - all needed."
type textarea "[DATE] - Closed d/t insuf docs - all needed."
click at [472, 127] on button "Add Note" at bounding box center [472, 124] width 32 height 14
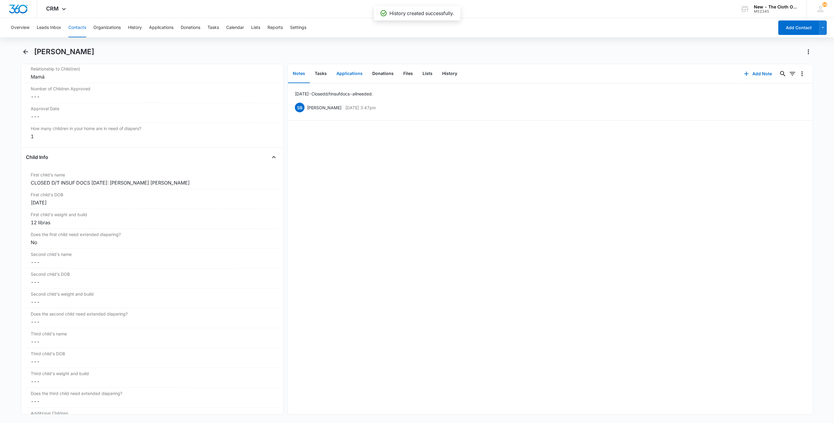
click at [344, 77] on button "Applications" at bounding box center [350, 73] width 36 height 19
click at [799, 90] on icon "Overflow Menu" at bounding box center [802, 92] width 7 height 7
click at [794, 109] on button "Edit" at bounding box center [783, 109] width 34 height 9
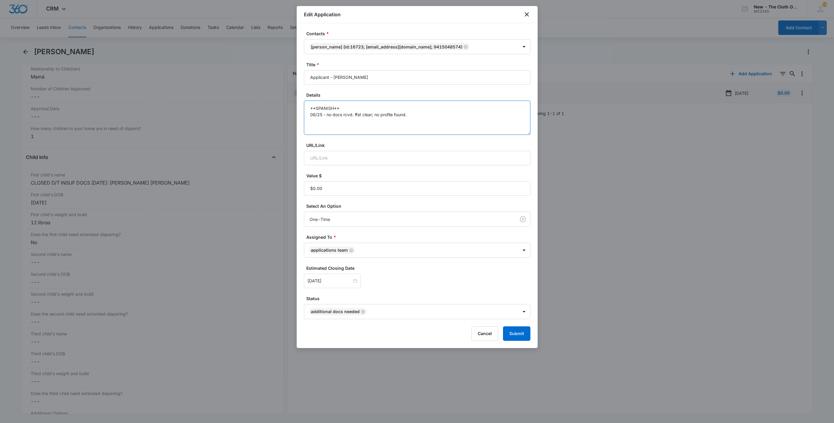
click at [468, 127] on textarea "**SPANISH** 06/25 - no docs rcvd. ffst clear; no profile found." at bounding box center [417, 118] width 227 height 34
paste textarea "[DATE] - Closed d/t insuf docs - all needed."
type textarea "**SPANISH** 06/25 - no docs rcvd. ffst clear; no profile found. [DATE] - Closed…"
click at [523, 332] on button "Submit" at bounding box center [516, 334] width 27 height 14
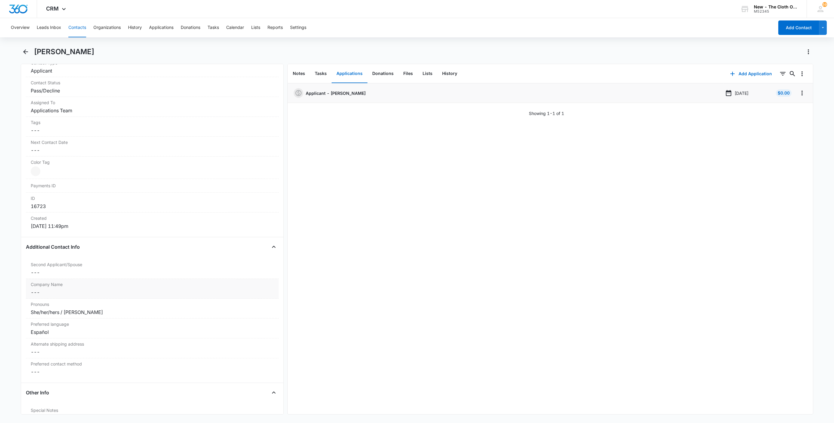
scroll to position [90, 0]
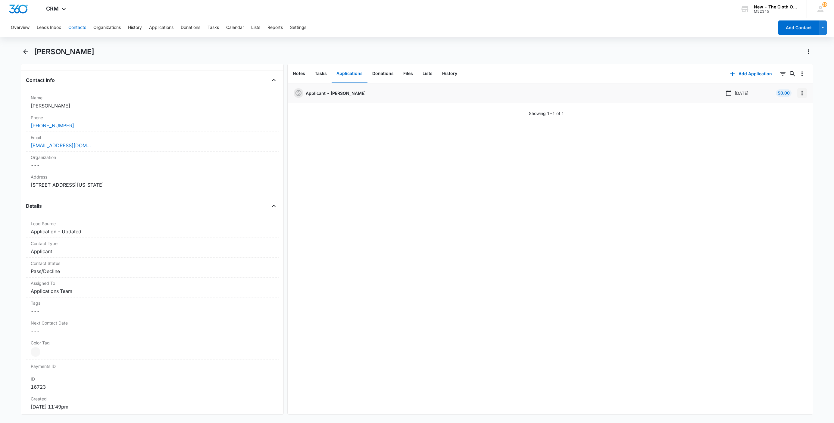
click at [799, 93] on icon "Overflow Menu" at bounding box center [802, 92] width 7 height 7
click at [792, 118] on button "Delete" at bounding box center [783, 118] width 34 height 9
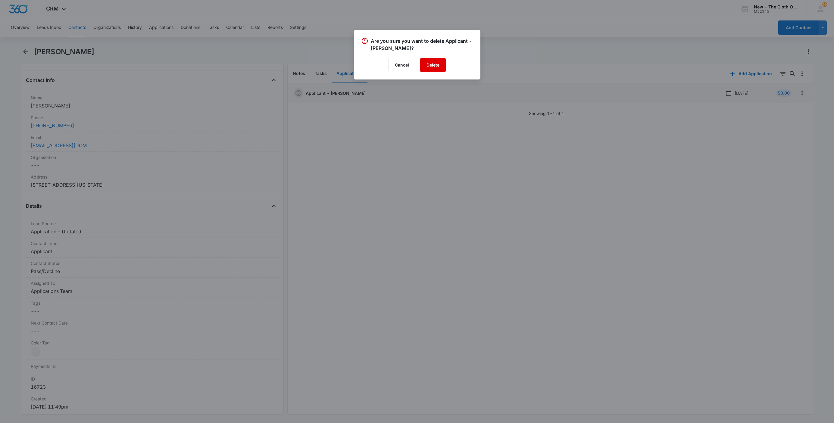
click at [435, 63] on button "Delete" at bounding box center [433, 65] width 26 height 14
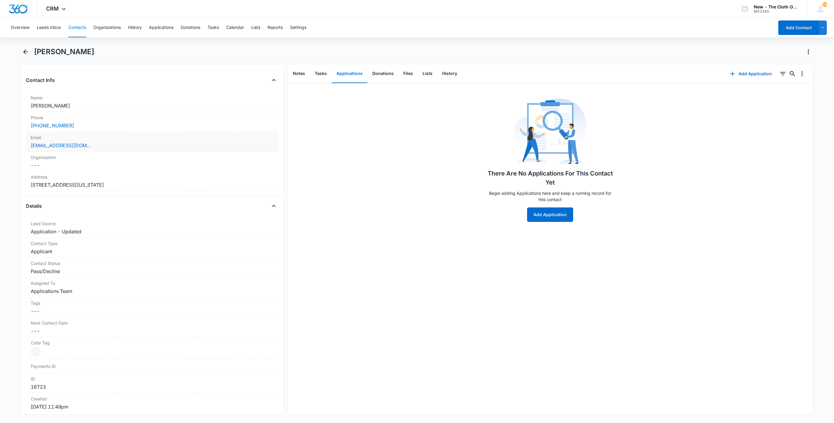
click at [106, 147] on div "[EMAIL_ADDRESS][DOMAIN_NAME]" at bounding box center [152, 145] width 243 height 7
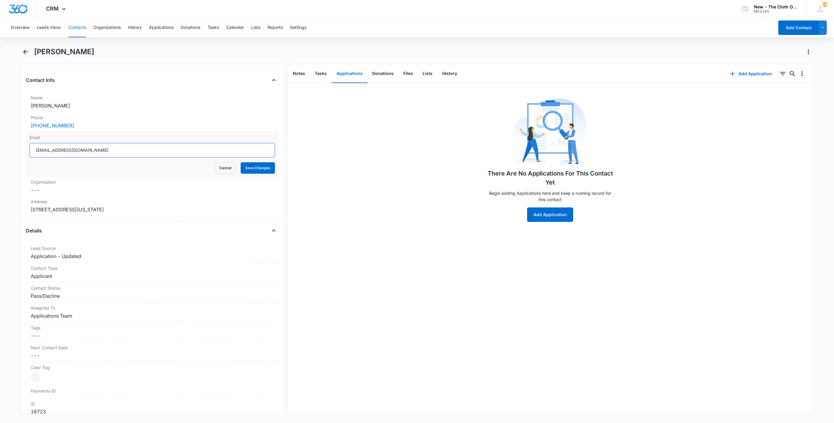
click at [128, 154] on input "[EMAIL_ADDRESS][DOMAIN_NAME]" at bounding box center [152, 150] width 245 height 14
drag, startPoint x: 221, startPoint y: 171, endPoint x: 152, endPoint y: 179, distance: 70.1
click at [220, 171] on button "Cancel" at bounding box center [225, 167] width 21 height 11
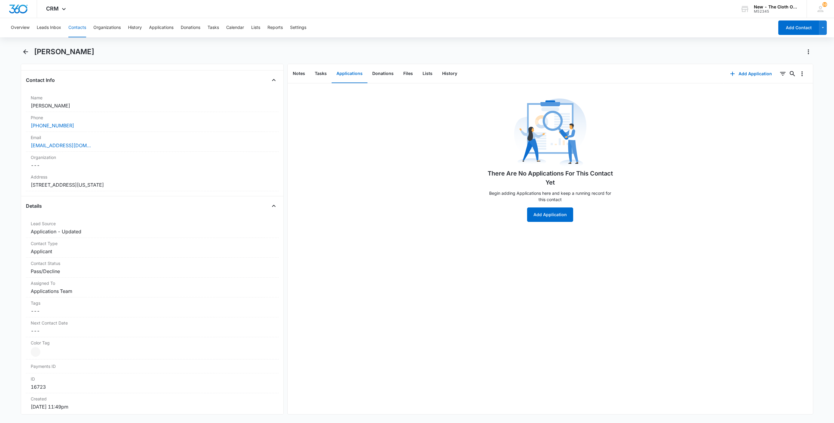
click at [79, 25] on button "Contacts" at bounding box center [77, 27] width 18 height 19
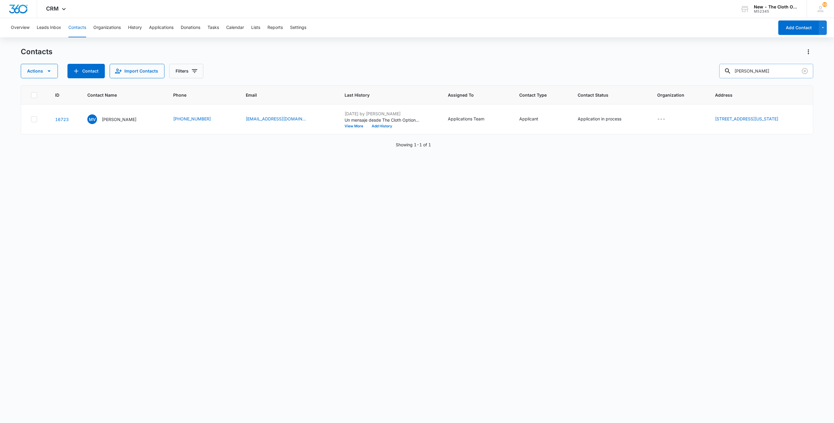
click at [759, 70] on input "[PERSON_NAME]" at bounding box center [766, 71] width 94 height 14
click at [758, 70] on input "[PERSON_NAME]" at bounding box center [766, 71] width 94 height 14
paste input "[PERSON_NAME]"
type input "[PERSON_NAME]"
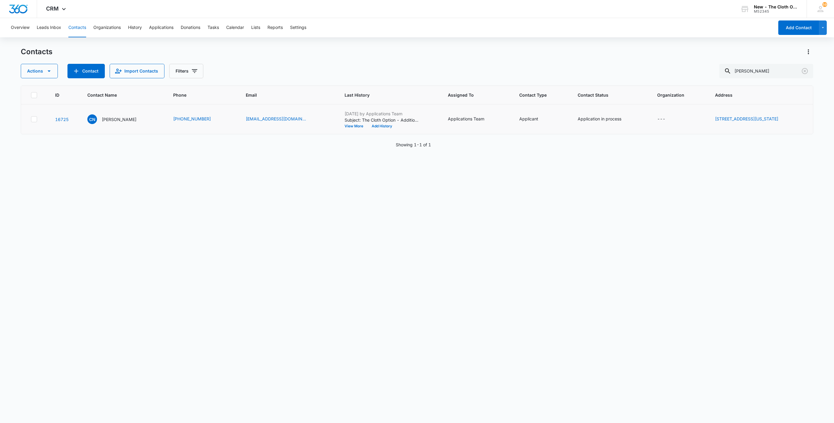
click at [111, 111] on td "CN [PERSON_NAME]" at bounding box center [123, 120] width 86 height 30
click at [112, 113] on td "CN [PERSON_NAME]" at bounding box center [123, 120] width 86 height 30
click at [113, 117] on p "[PERSON_NAME]" at bounding box center [119, 119] width 35 height 6
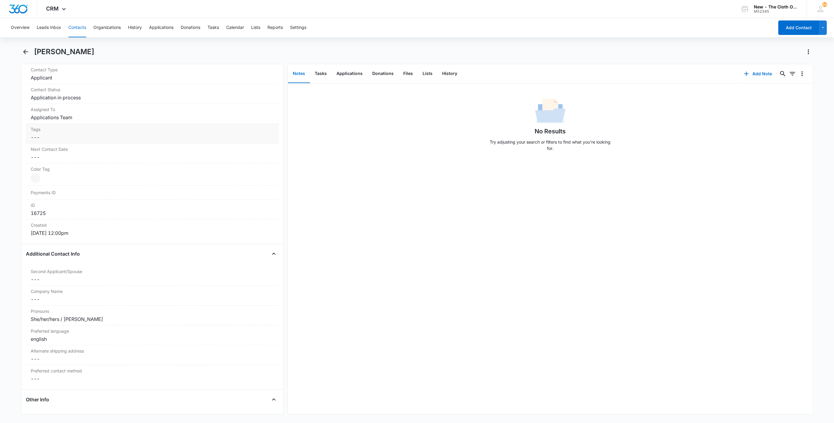
scroll to position [271, 0]
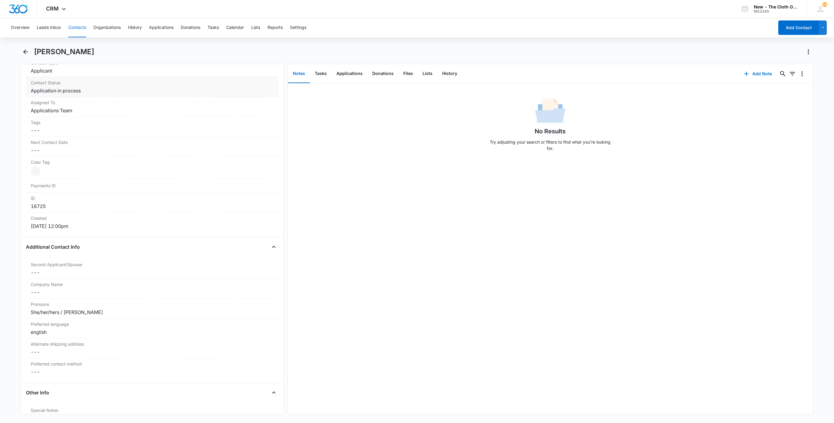
click at [57, 91] on dd "Cancel Save Changes Application in process" at bounding box center [152, 90] width 243 height 7
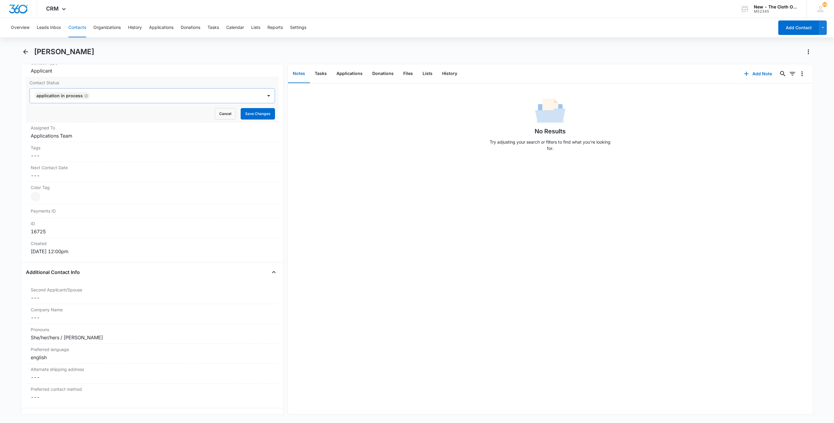
click at [85, 97] on icon "Remove Application in process" at bounding box center [86, 96] width 4 height 4
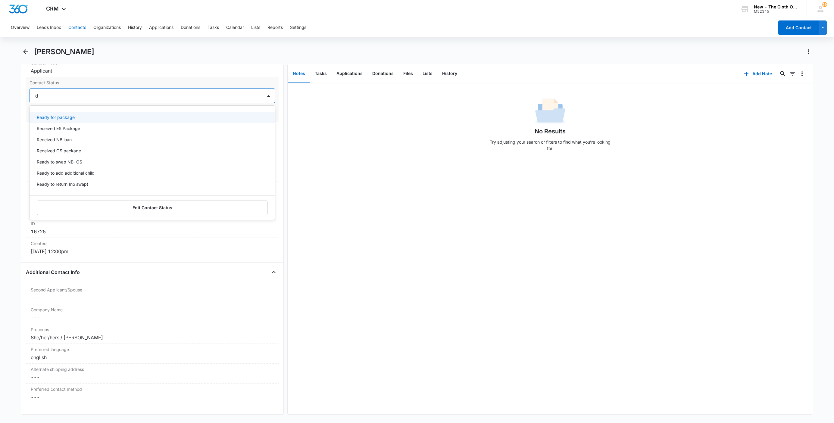
type input "de"
click at [69, 116] on div "Pass/Decline" at bounding box center [152, 117] width 230 height 6
click at [90, 100] on div at bounding box center [163, 96] width 183 height 8
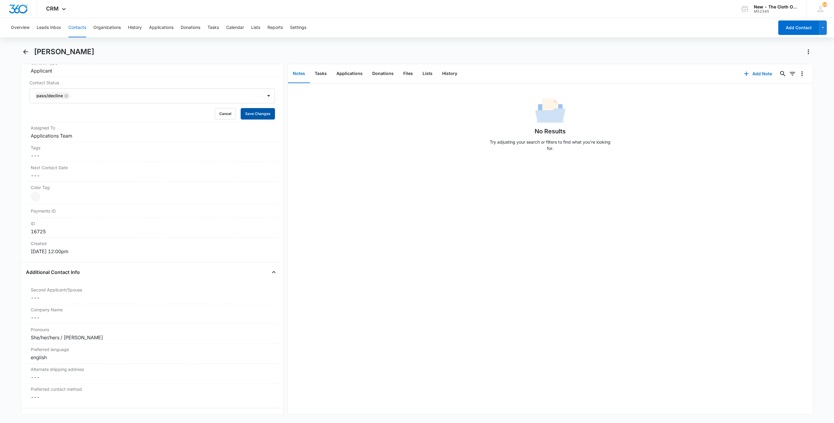
click at [248, 113] on button "Save Changes" at bounding box center [258, 113] width 34 height 11
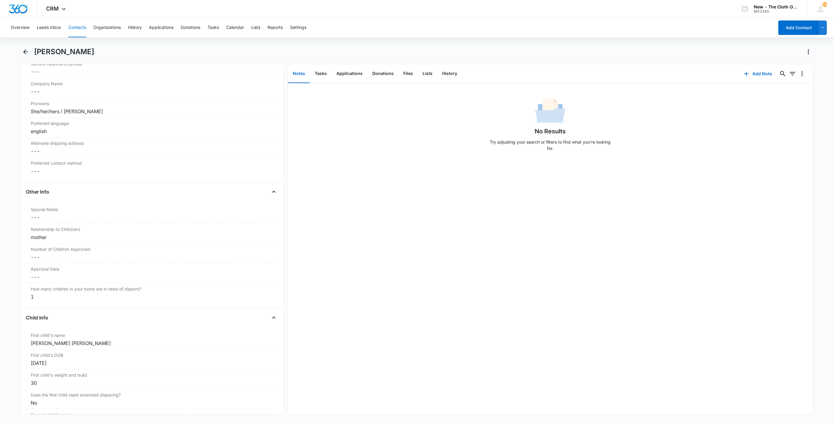
scroll to position [587, 0]
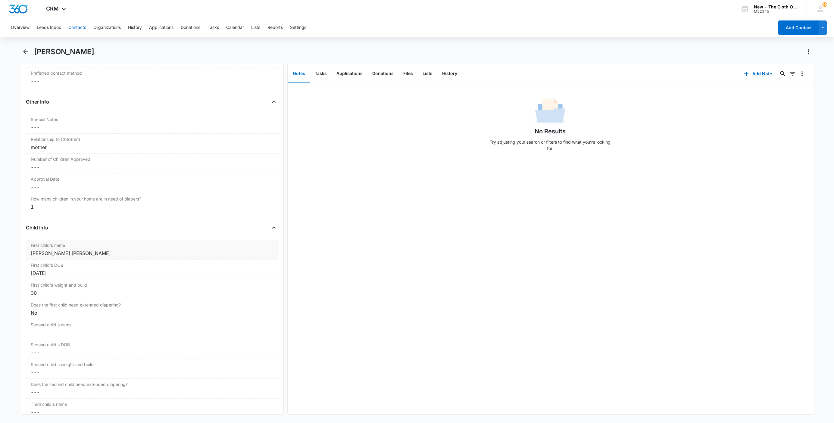
click at [45, 249] on label "First child's name" at bounding box center [152, 245] width 243 height 6
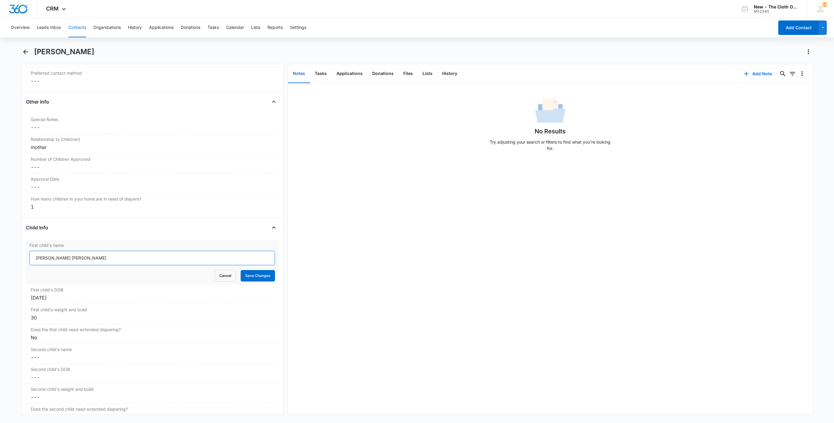
click at [33, 260] on input "[PERSON_NAME] [PERSON_NAME]" at bounding box center [152, 258] width 245 height 14
paste input "CLOSED D/T INSUF DOCS [DATE]:"
type input "CLOSED D/T INSUF DOCS [DATE]: [PERSON_NAME] [PERSON_NAME]"
click at [257, 280] on button "Save Changes" at bounding box center [258, 275] width 34 height 11
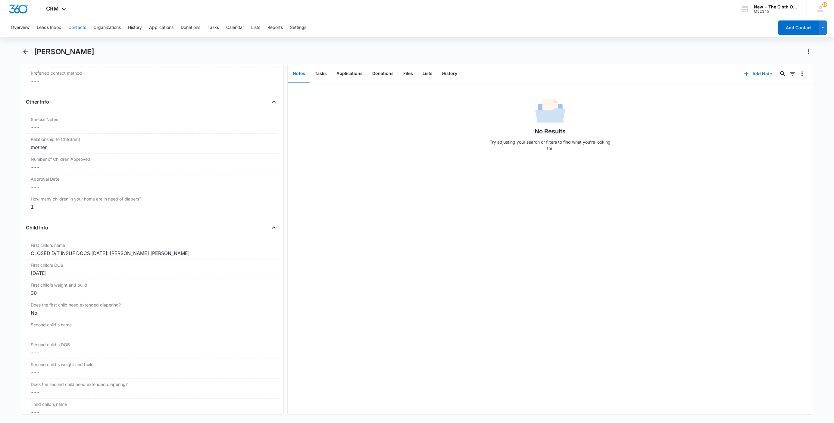
click at [743, 74] on icon "button" at bounding box center [746, 73] width 7 height 7
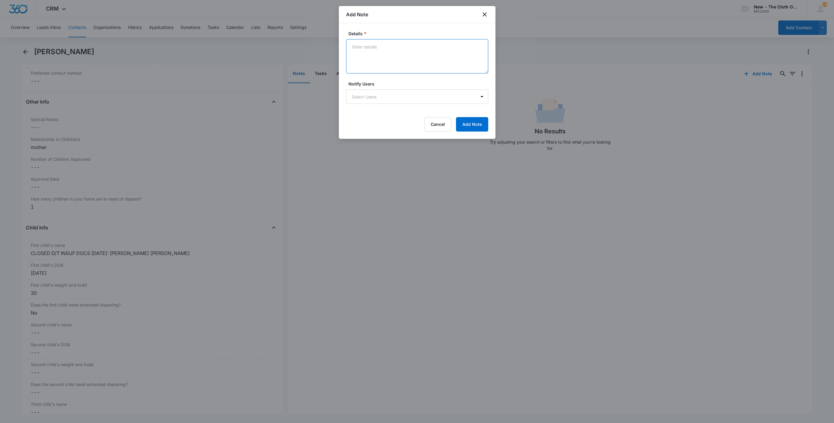
click at [413, 71] on textarea "Details *" at bounding box center [417, 56] width 142 height 34
paste textarea "[DATE] - Closed d/t insuf docs - all needed."
type textarea "[DATE] - Closed d/t insuf docs - all needed."
drag, startPoint x: 470, startPoint y: 120, endPoint x: 472, endPoint y: 122, distance: 3.3
click at [470, 120] on button "Add Note" at bounding box center [472, 124] width 32 height 14
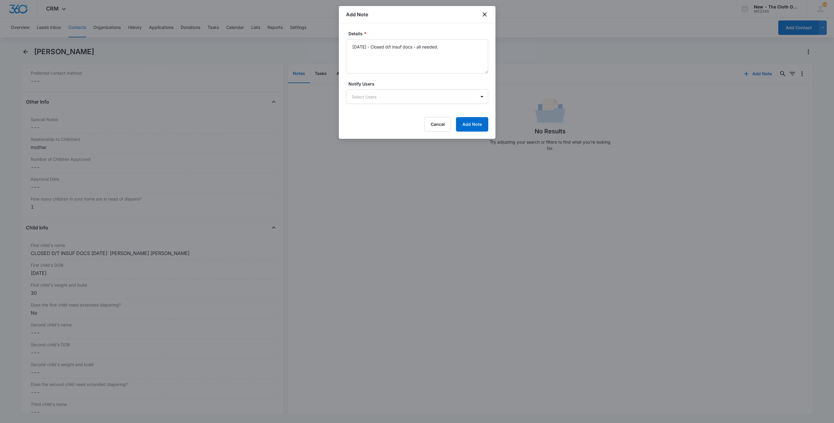
click at [472, 123] on div "Cancel Add Note" at bounding box center [417, 124] width 142 height 14
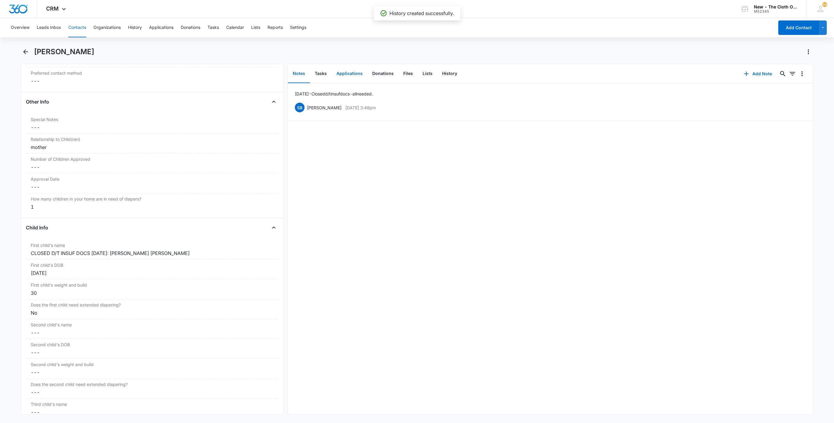
click at [352, 73] on button "Applications" at bounding box center [350, 73] width 36 height 19
click at [799, 93] on icon "Overflow Menu" at bounding box center [802, 92] width 7 height 7
click at [792, 108] on button "Edit" at bounding box center [783, 109] width 34 height 9
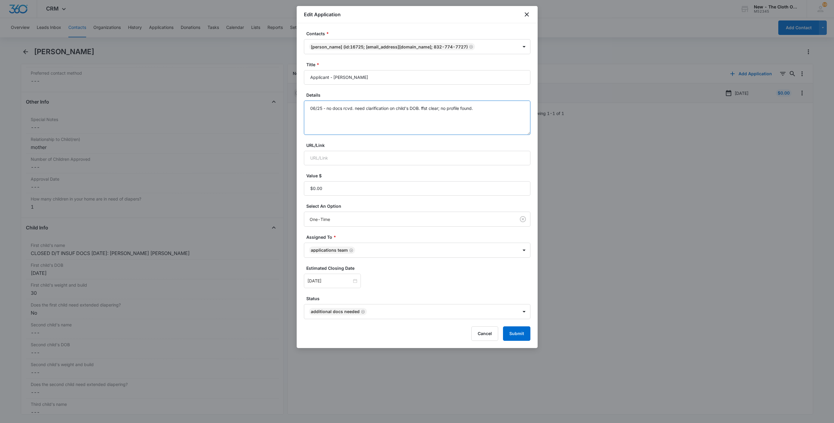
click at [505, 126] on textarea "06/25 - no docs rcvd. need clarification on child's DOB. ffst clear; no profile…" at bounding box center [417, 118] width 227 height 34
paste textarea "[DATE] - Closed d/t insuf docs - all needed."
type textarea "06/25 - no docs rcvd. need clarification on child's DOB. ffst clear; no profile…"
click at [517, 338] on button "Submit" at bounding box center [516, 334] width 27 height 14
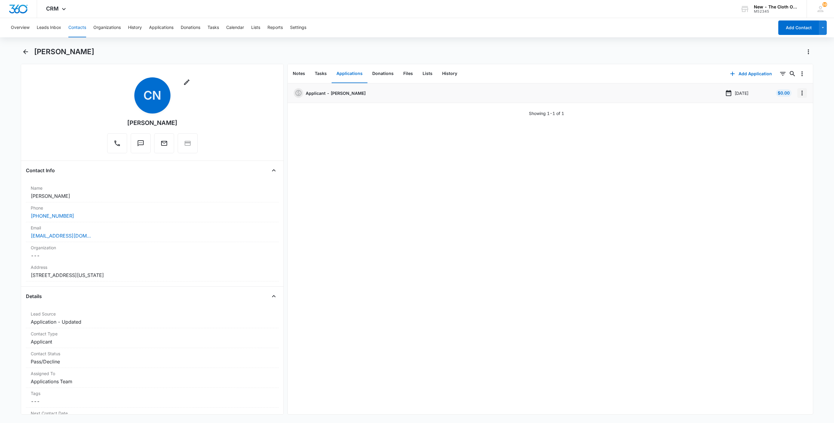
click at [799, 93] on icon "Overflow Menu" at bounding box center [802, 92] width 7 height 7
click at [789, 121] on button "Delete" at bounding box center [783, 118] width 34 height 9
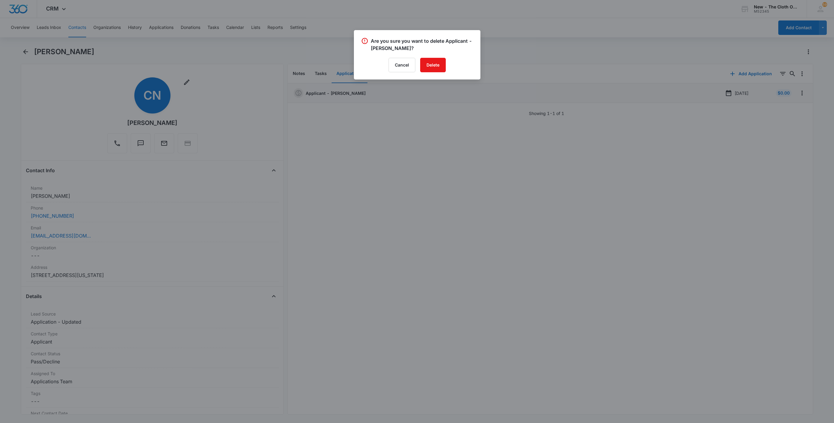
click at [442, 73] on div "Are you sure you want to delete Applicant - [PERSON_NAME]? Cancel Delete" at bounding box center [417, 54] width 127 height 49
click at [438, 71] on button "Delete" at bounding box center [433, 65] width 26 height 14
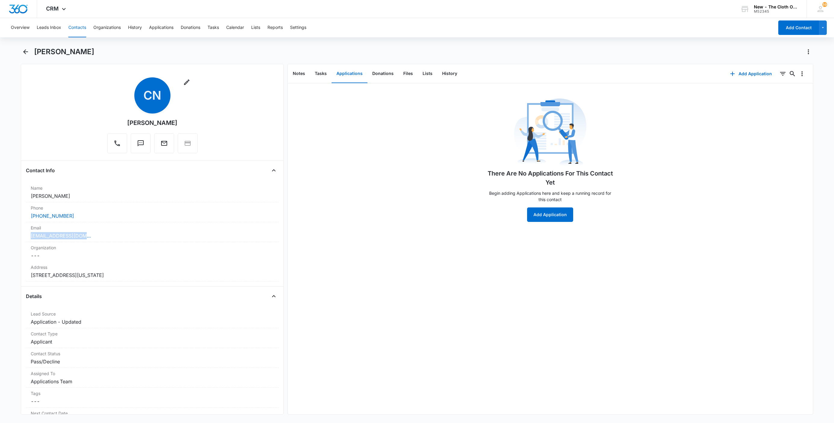
drag, startPoint x: 106, startPoint y: 234, endPoint x: -1, endPoint y: 233, distance: 106.6
click at [0, 233] on html "CRM Apps Reputation Websites Forms CRM Email Social Shop Payments POS Ads Intel…" at bounding box center [417, 211] width 834 height 423
copy link "[EMAIL_ADDRESS][DOMAIN_NAME]"
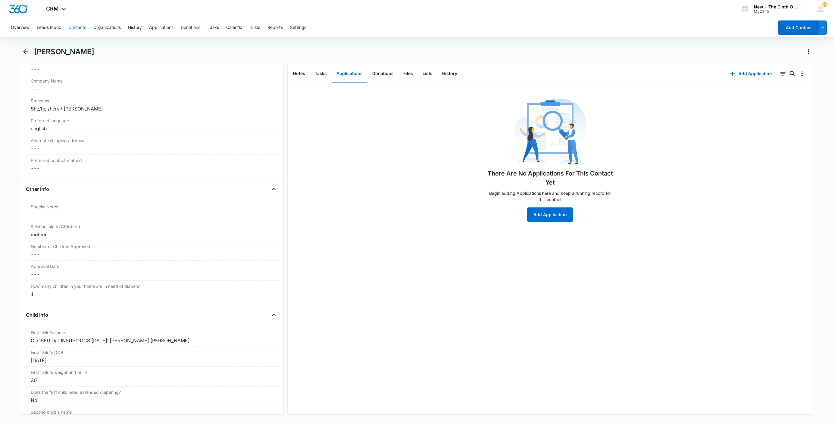
scroll to position [768, 0]
